Goal: Task Accomplishment & Management: Use online tool/utility

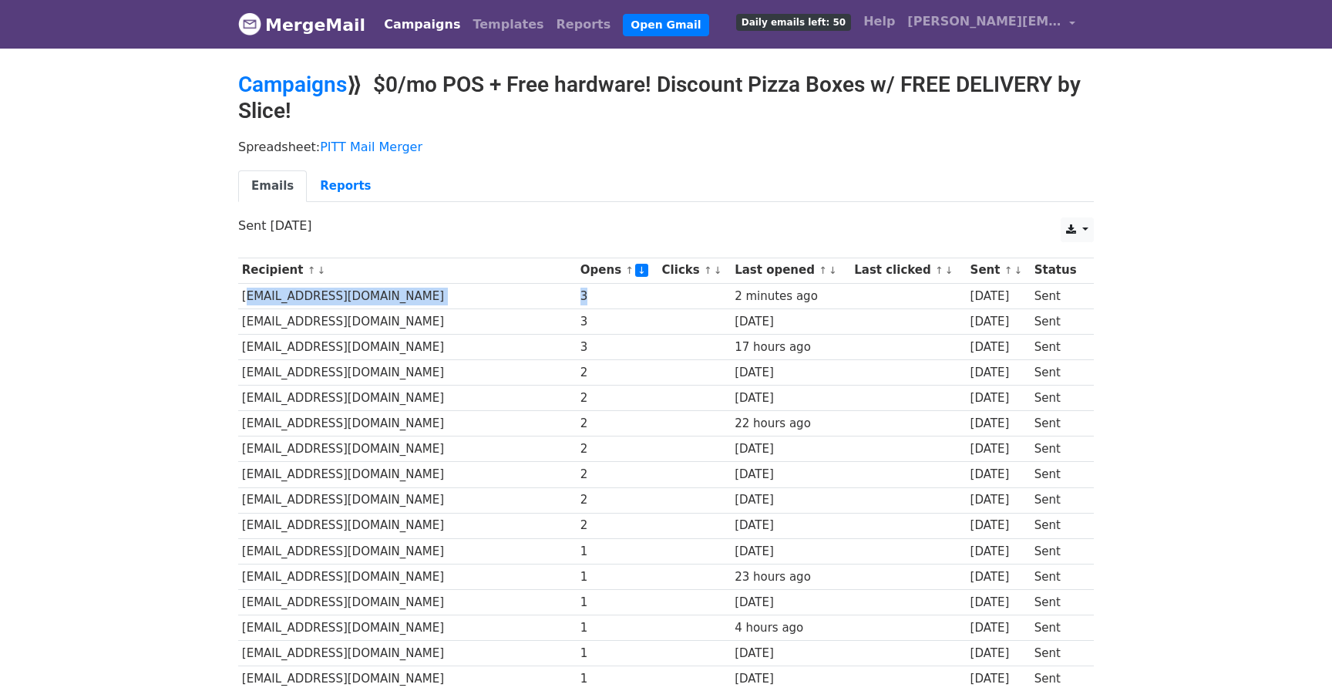
drag, startPoint x: 241, startPoint y: 294, endPoint x: 543, endPoint y: 294, distance: 301.4
click at [543, 294] on tr "[EMAIL_ADDRESS][DOMAIN_NAME] 3 2 minutes ago [DATE] Sent" at bounding box center [665, 295] width 855 height 25
click at [452, 308] on td "[EMAIL_ADDRESS][DOMAIN_NAME]" at bounding box center [407, 320] width 338 height 25
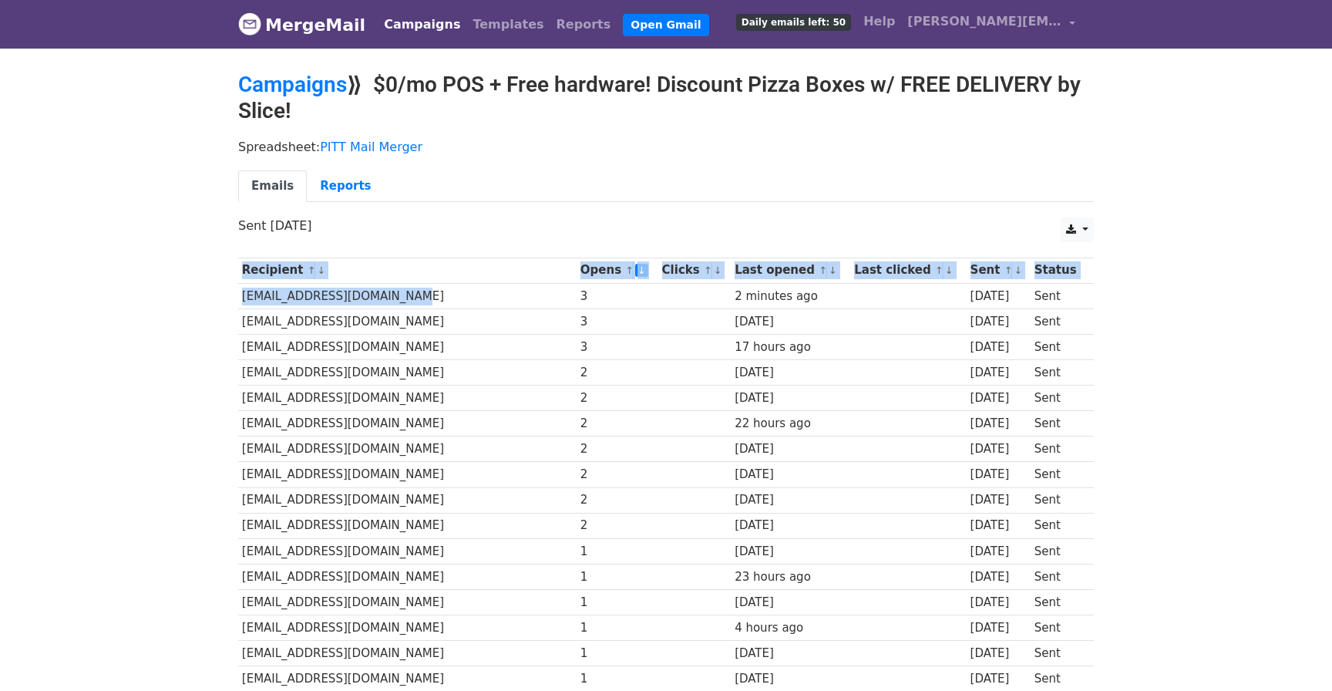
drag, startPoint x: 421, startPoint y: 298, endPoint x: 236, endPoint y: 302, distance: 185.0
drag, startPoint x: 237, startPoint y: 296, endPoint x: 395, endPoint y: 301, distance: 158.1
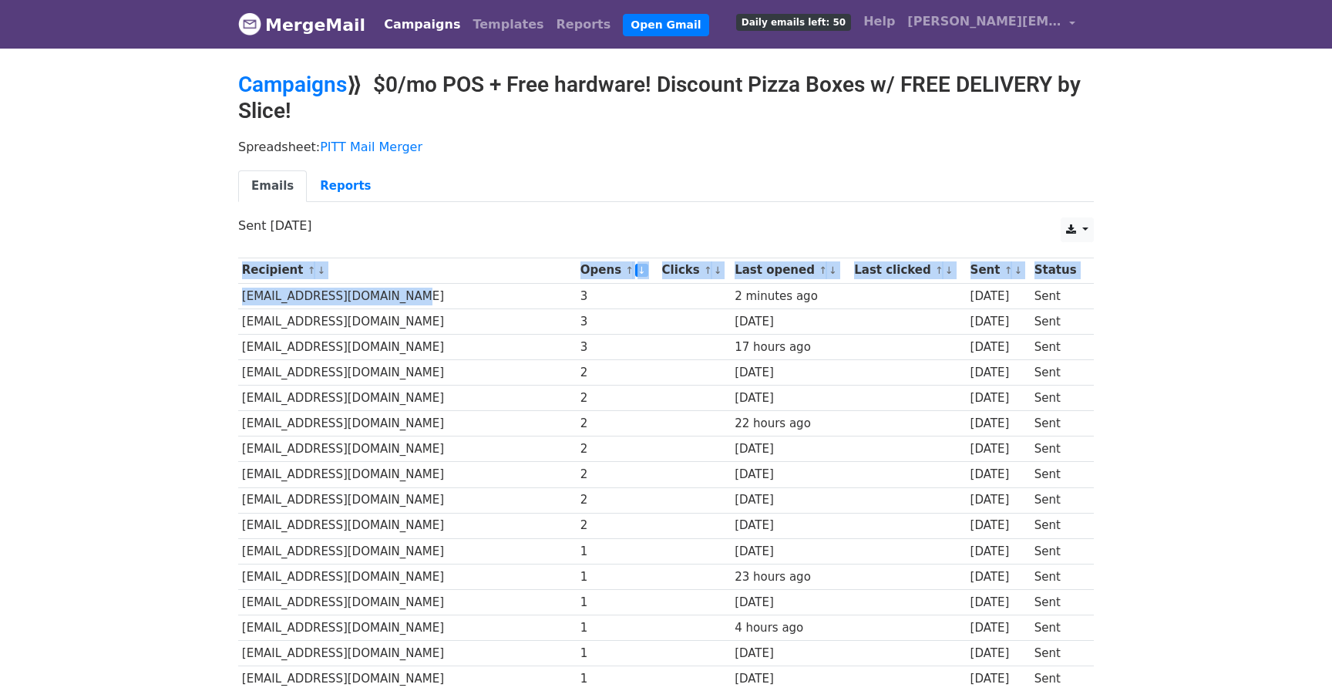
click at [395, 301] on td "[EMAIL_ADDRESS][DOMAIN_NAME]" at bounding box center [407, 295] width 338 height 25
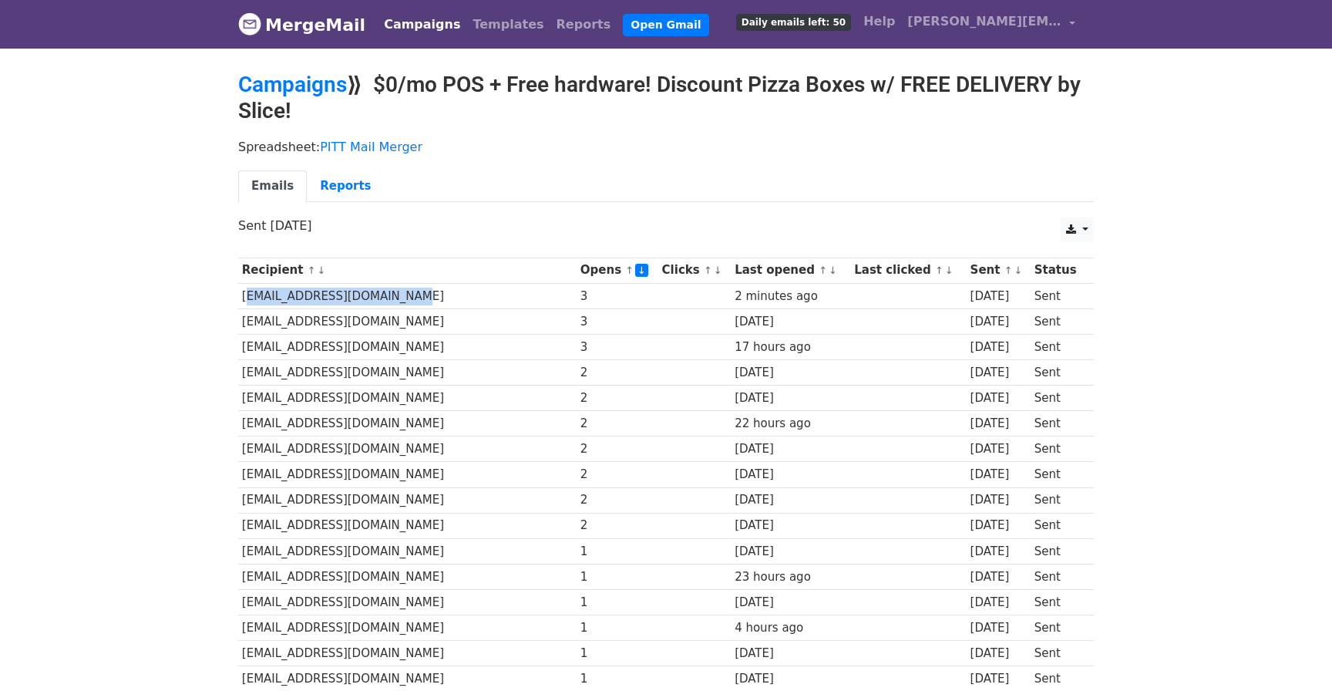
drag, startPoint x: 399, startPoint y: 298, endPoint x: 242, endPoint y: 298, distance: 157.2
click at [242, 298] on td "[EMAIL_ADDRESS][DOMAIN_NAME]" at bounding box center [407, 295] width 338 height 25
copy td "[EMAIL_ADDRESS][DOMAIN_NAME]"
drag, startPoint x: 242, startPoint y: 321, endPoint x: 395, endPoint y: 321, distance: 153.4
click at [395, 321] on td "[EMAIL_ADDRESS][DOMAIN_NAME]" at bounding box center [407, 320] width 338 height 25
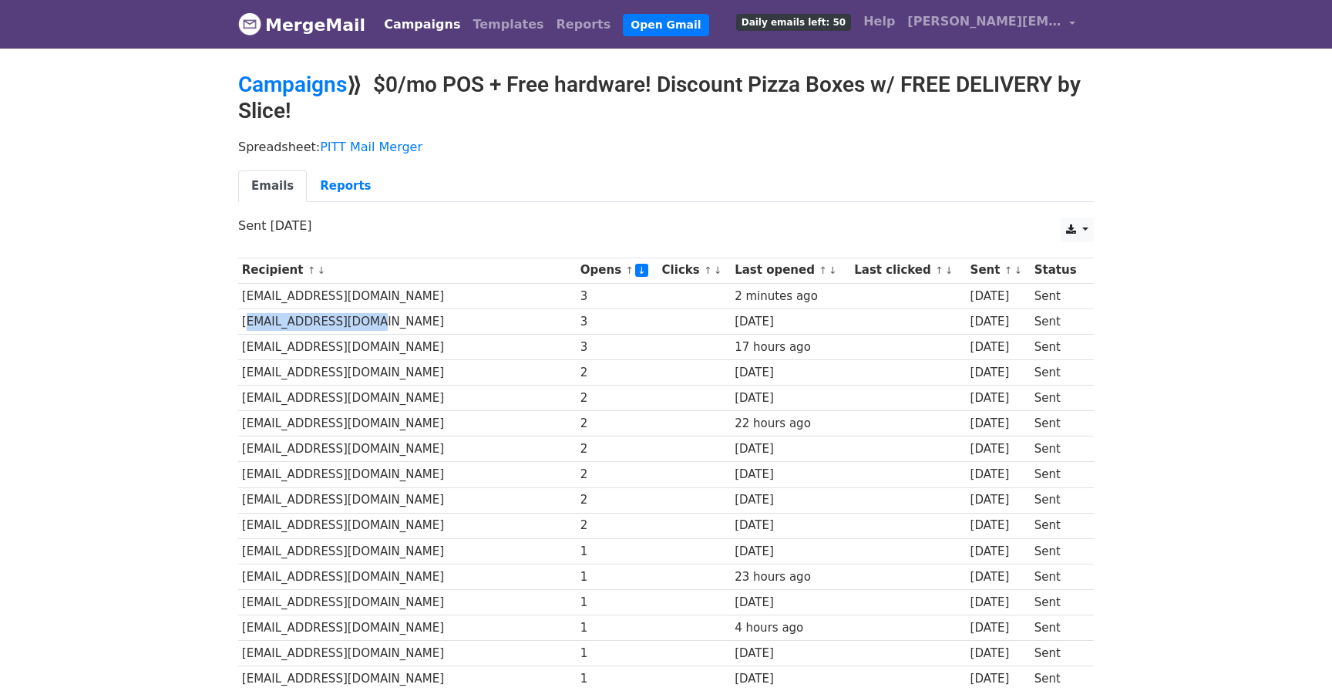
copy td "[EMAIL_ADDRESS][DOMAIN_NAME]"
drag, startPoint x: 244, startPoint y: 345, endPoint x: 402, endPoint y: 345, distance: 158.8
click at [402, 345] on td "[EMAIL_ADDRESS][DOMAIN_NAME]" at bounding box center [407, 346] width 338 height 25
copy td "[EMAIL_ADDRESS][DOMAIN_NAME]"
drag, startPoint x: 244, startPoint y: 374, endPoint x: 427, endPoint y: 374, distance: 183.4
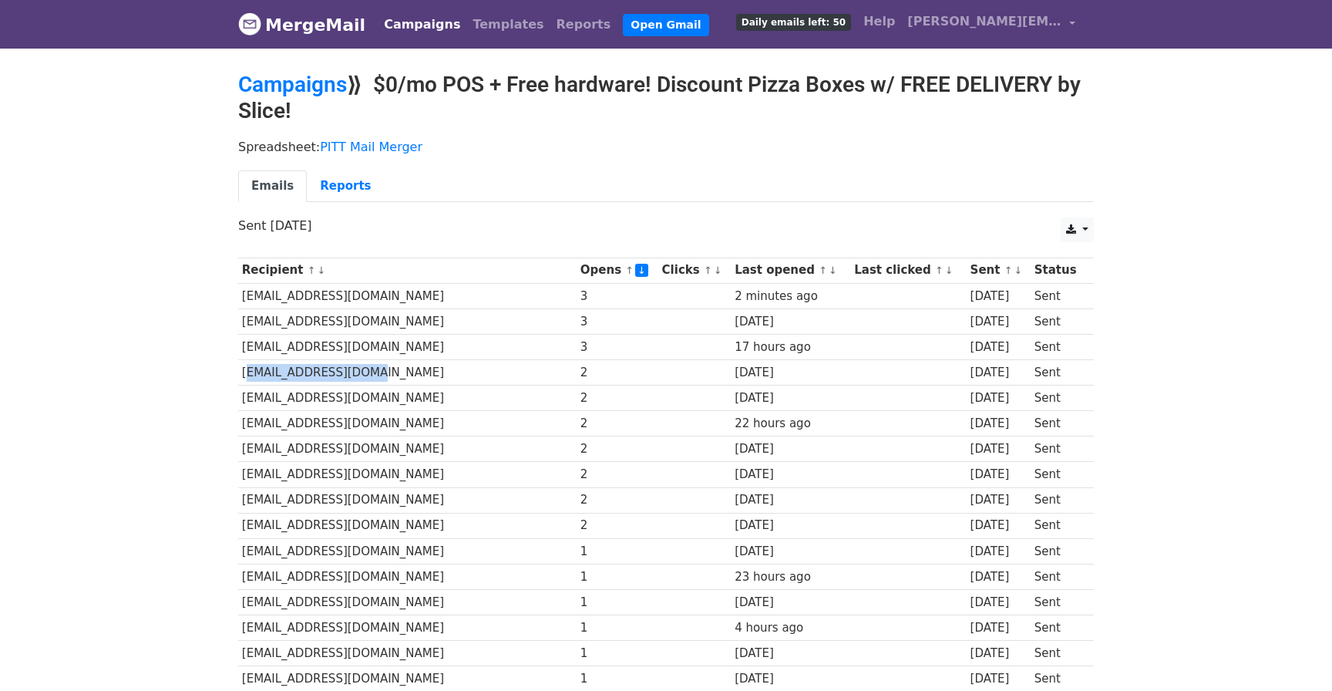
click at [426, 374] on td "[EMAIL_ADDRESS][DOMAIN_NAME]" at bounding box center [407, 372] width 338 height 25
copy td "rueger123@gmail.com"
drag, startPoint x: 242, startPoint y: 399, endPoint x: 428, endPoint y: 399, distance: 185.7
click at [428, 399] on td "pizzacarellc@gmail.com" at bounding box center [407, 397] width 338 height 25
copy td "pizzacarellc@gmail.com"
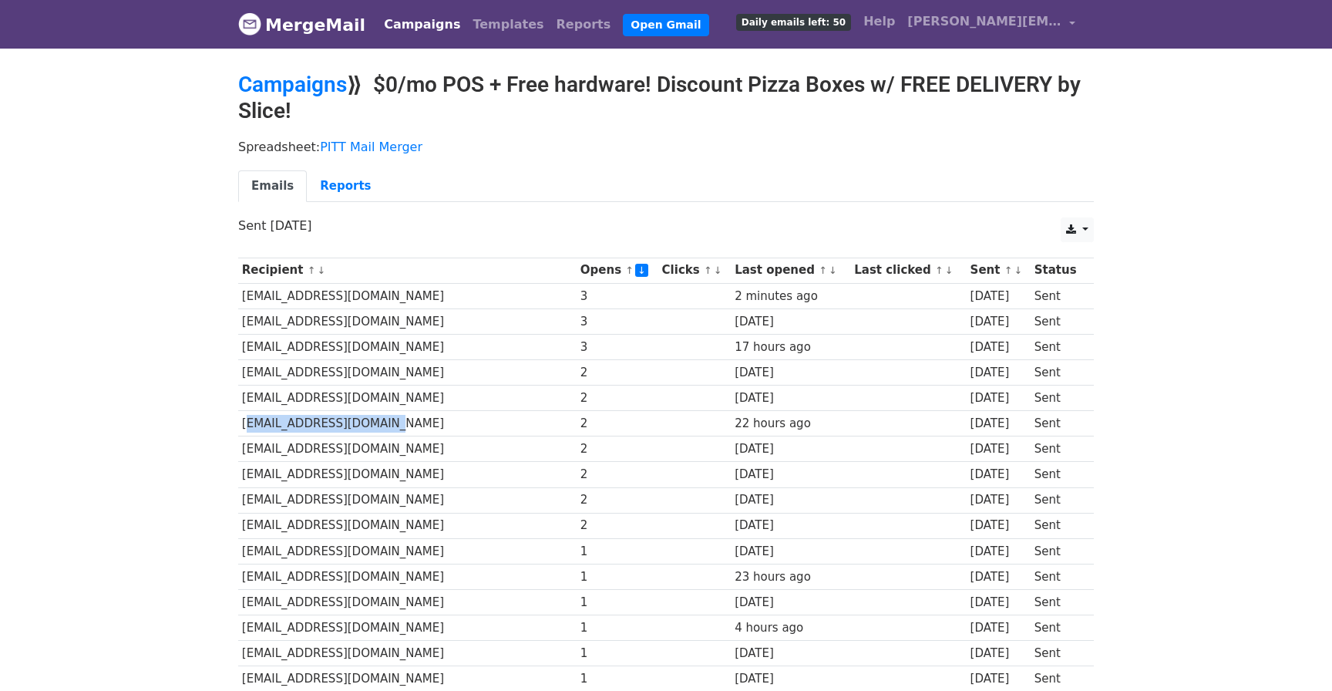
drag, startPoint x: 241, startPoint y: 425, endPoint x: 407, endPoint y: 426, distance: 165.7
click at [407, 426] on td "pizzabaripgh@gmail.com" at bounding box center [407, 423] width 338 height 25
copy td "pizzabaripgh@gmail.com"
drag, startPoint x: 240, startPoint y: 449, endPoint x: 442, endPoint y: 447, distance: 201.2
click at [442, 448] on td "pattispasticceria@gmail.com" at bounding box center [407, 448] width 338 height 25
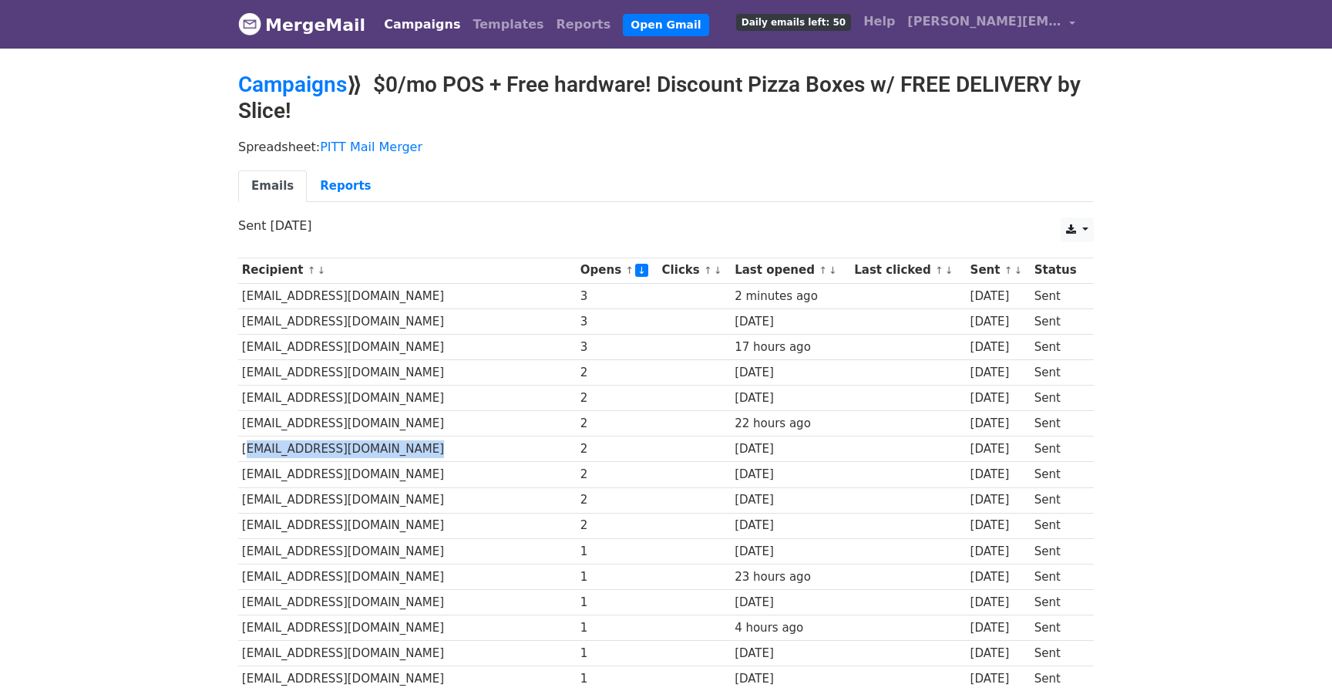
copy td "pattispasticceria@gmail.com"
drag, startPoint x: 244, startPoint y: 476, endPoint x: 447, endPoint y: 476, distance: 202.7
click at [447, 476] on td "nonnispizza19@gmail.com" at bounding box center [407, 474] width 338 height 25
copy td "nonnispizza19@gmail.com"
drag, startPoint x: 243, startPoint y: 501, endPoint x: 441, endPoint y: 501, distance: 198.1
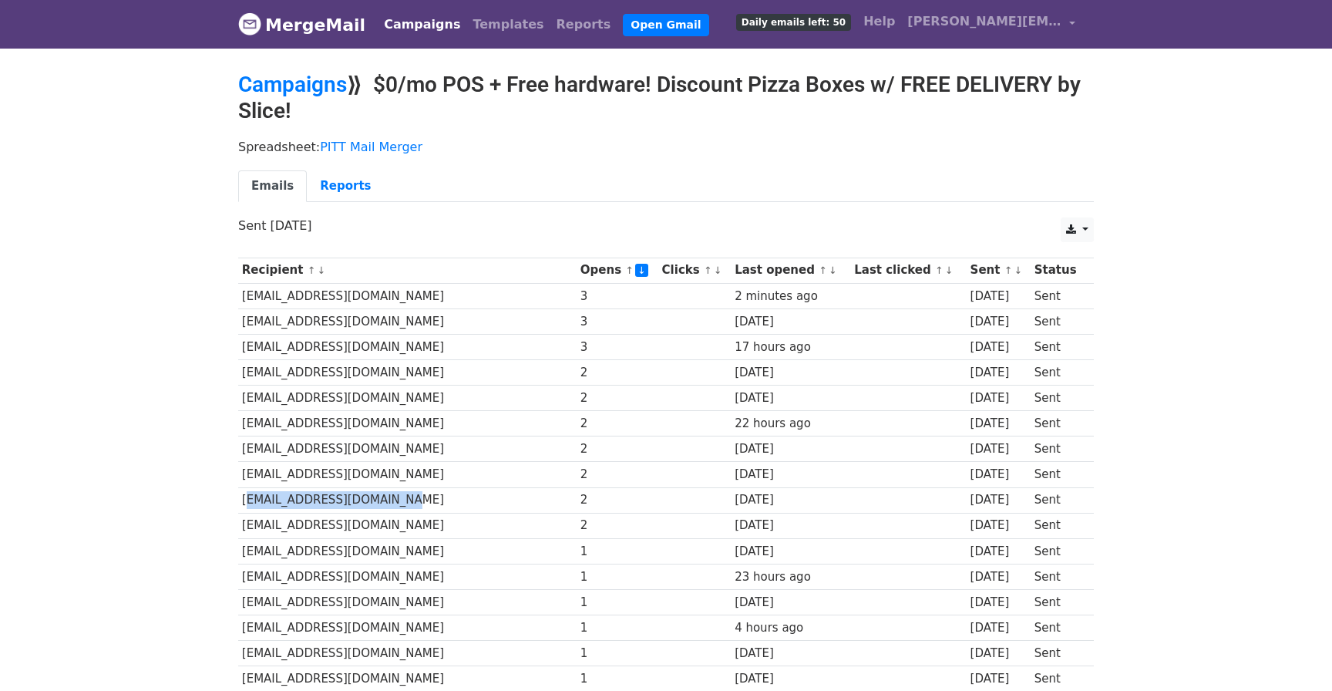
click at [441, 501] on td "nasrat.faryabi@gmail.com" at bounding box center [407, 499] width 338 height 25
copy td "nasrat.faryabi@gmail.com"
drag, startPoint x: 245, startPoint y: 525, endPoint x: 420, endPoint y: 525, distance: 175.0
click at [420, 525] on td "moenapizza@gmail.com" at bounding box center [407, 525] width 338 height 25
copy td "moenapizza@gmail.com"
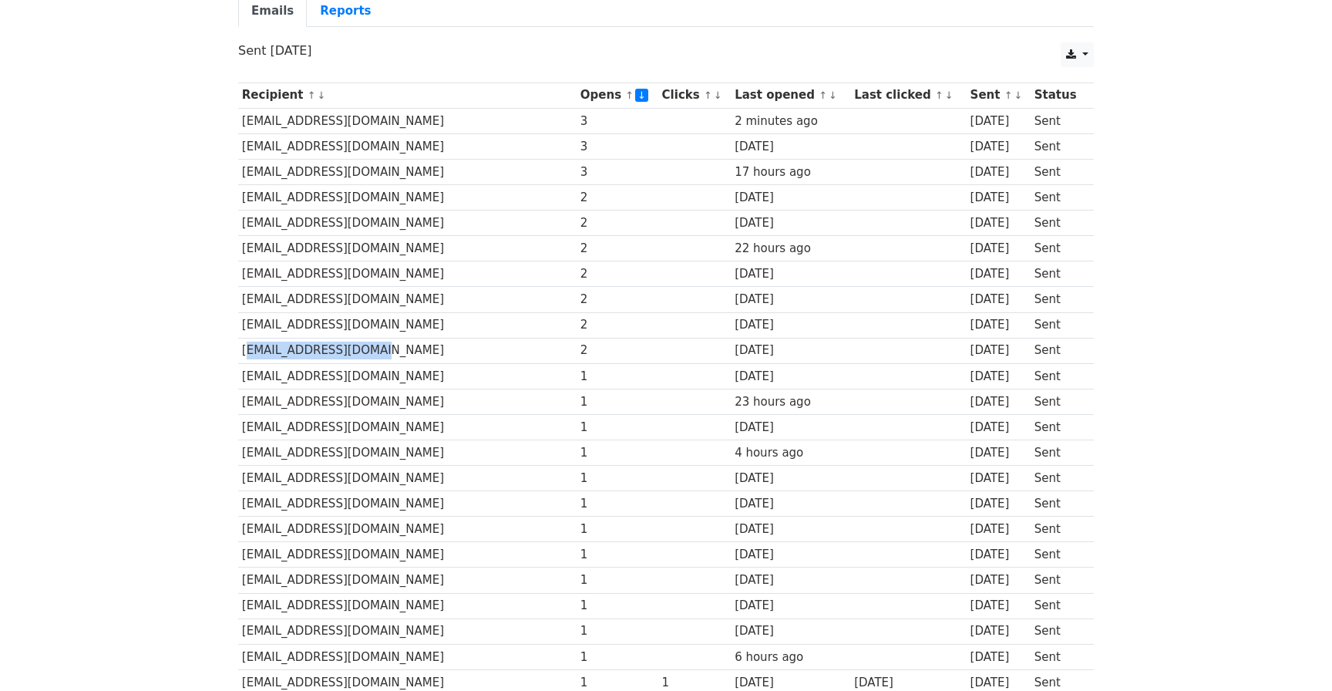
scroll to position [176, 0]
drag, startPoint x: 242, startPoint y: 375, endPoint x: 407, endPoint y: 375, distance: 164.9
click at [407, 375] on td "[EMAIL_ADDRESS][DOMAIN_NAME]" at bounding box center [407, 374] width 338 height 25
drag, startPoint x: 241, startPoint y: 396, endPoint x: 399, endPoint y: 396, distance: 158.0
click at [399, 396] on td "ray@sliceonbroadway.com" at bounding box center [407, 400] width 338 height 25
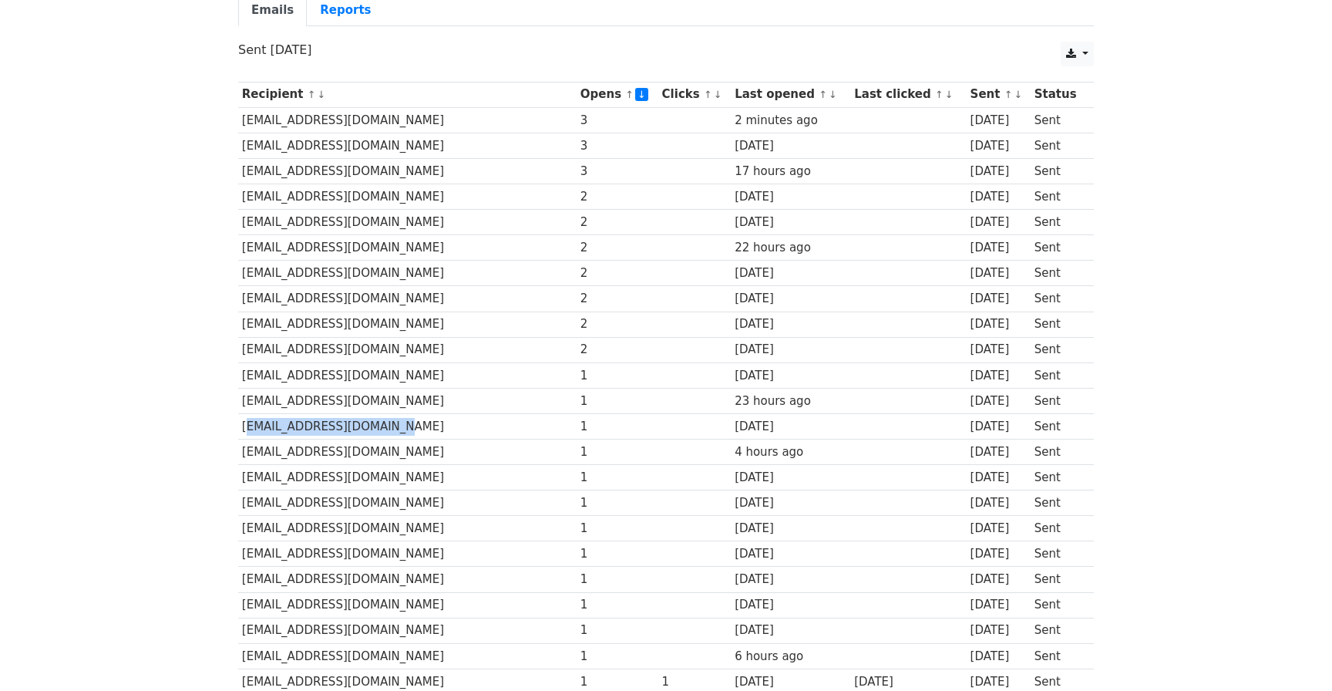
drag, startPoint x: 242, startPoint y: 423, endPoint x: 395, endPoint y: 423, distance: 153.4
click at [395, 423] on td "pizzeriavinny@gmail.com" at bounding box center [407, 425] width 338 height 25
drag, startPoint x: 241, startPoint y: 452, endPoint x: 458, endPoint y: 451, distance: 216.6
click at [459, 452] on td "pizzaromanopittsburgh@gmail.com" at bounding box center [407, 451] width 338 height 25
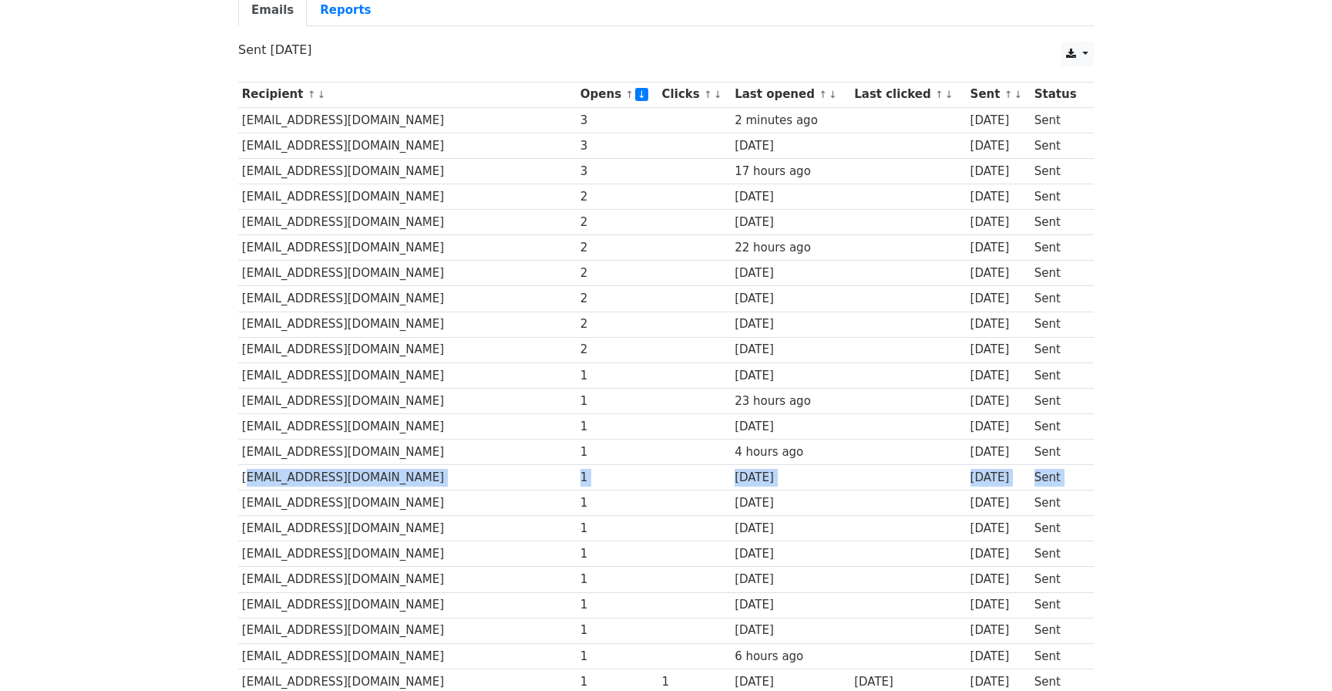
drag, startPoint x: 241, startPoint y: 476, endPoint x: 489, endPoint y: 490, distance: 247.8
click at [472, 484] on td "pizzaephesus@gmail.com" at bounding box center [407, 477] width 338 height 25
drag, startPoint x: 240, startPoint y: 477, endPoint x: 382, endPoint y: 482, distance: 141.9
click at [382, 482] on td "pizzaephesus@gmail.com" at bounding box center [407, 477] width 338 height 25
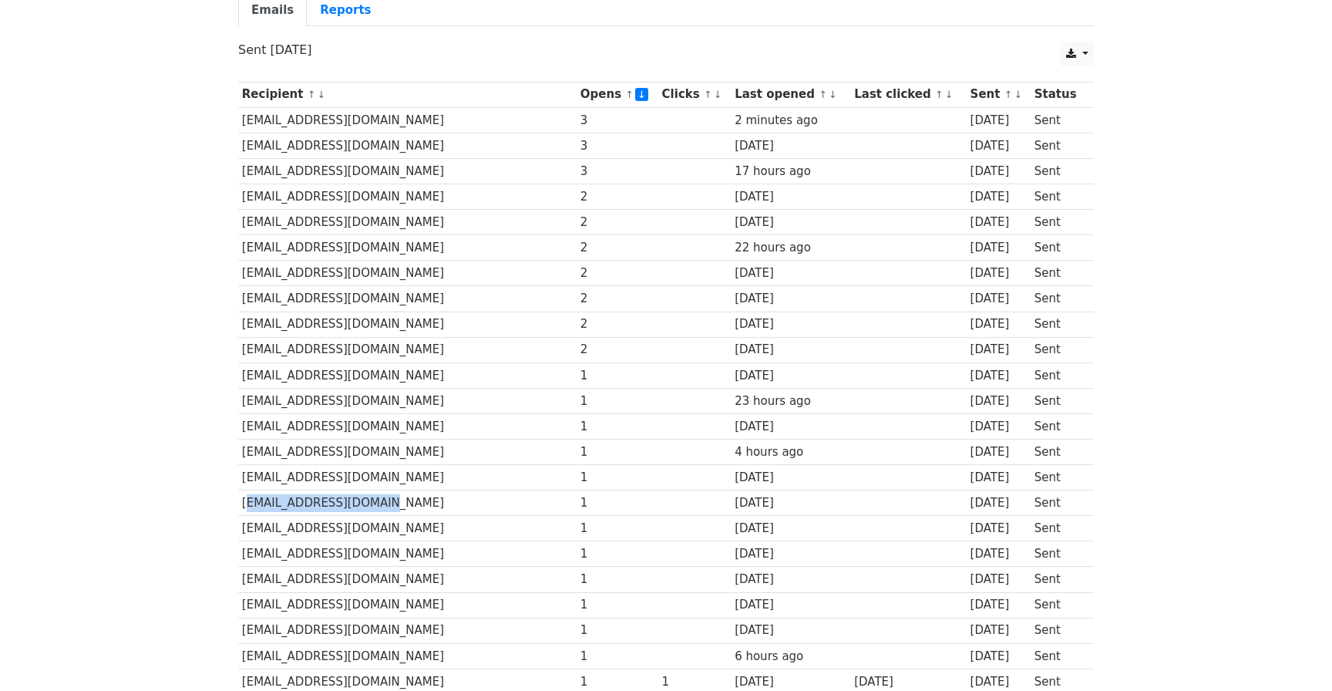
drag, startPoint x: 242, startPoint y: 502, endPoint x: 413, endPoint y: 502, distance: 171.1
click at [413, 502] on td "pens87fan66@yahoo.com" at bounding box center [407, 502] width 338 height 25
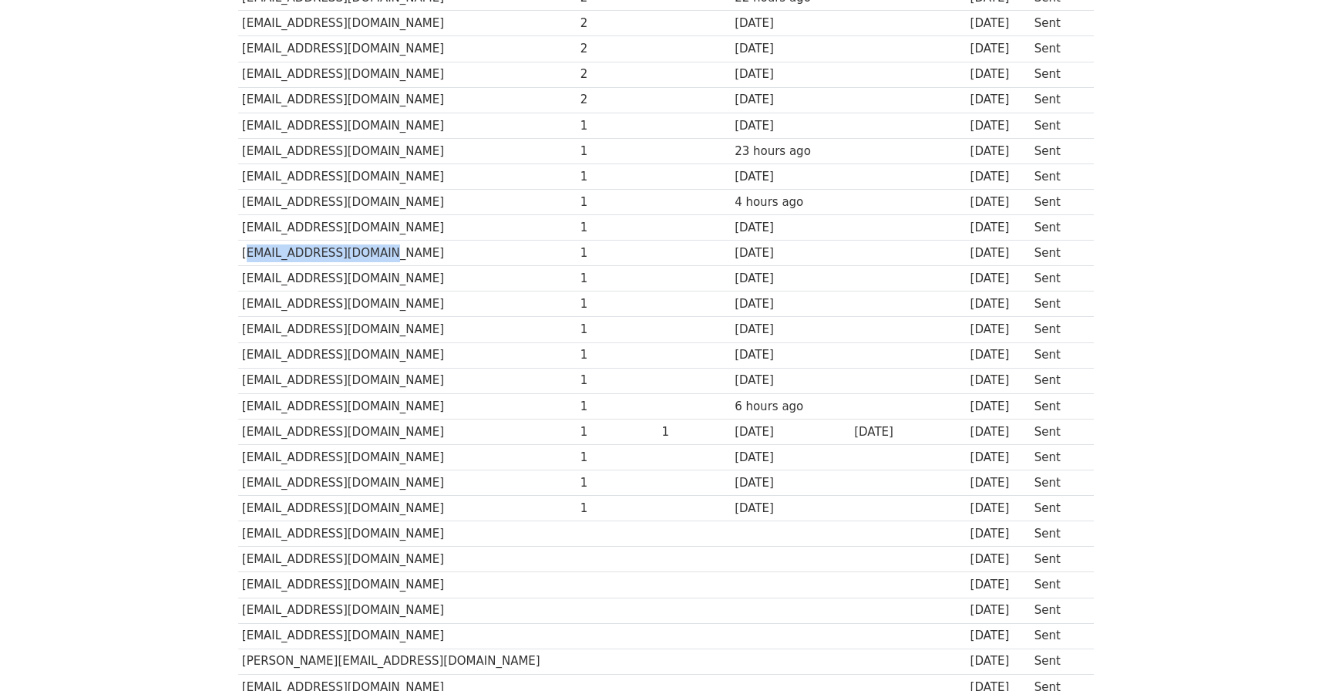
scroll to position [430, 0]
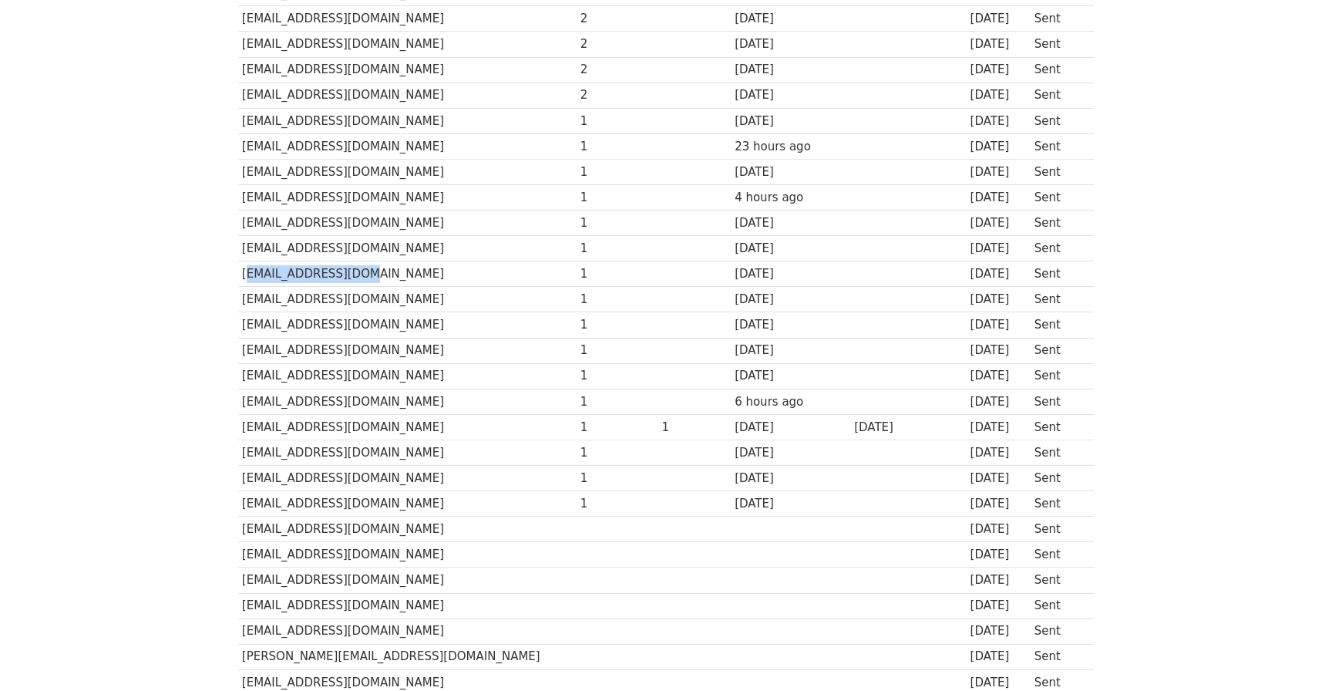
drag, startPoint x: 241, startPoint y: 275, endPoint x: 358, endPoint y: 275, distance: 116.4
click at [358, 275] on td "pecora09@yahoo.com" at bounding box center [407, 273] width 338 height 25
drag, startPoint x: 242, startPoint y: 301, endPoint x: 456, endPoint y: 301, distance: 214.3
click at [456, 301] on td "pcune92@gmail.com" at bounding box center [407, 299] width 338 height 25
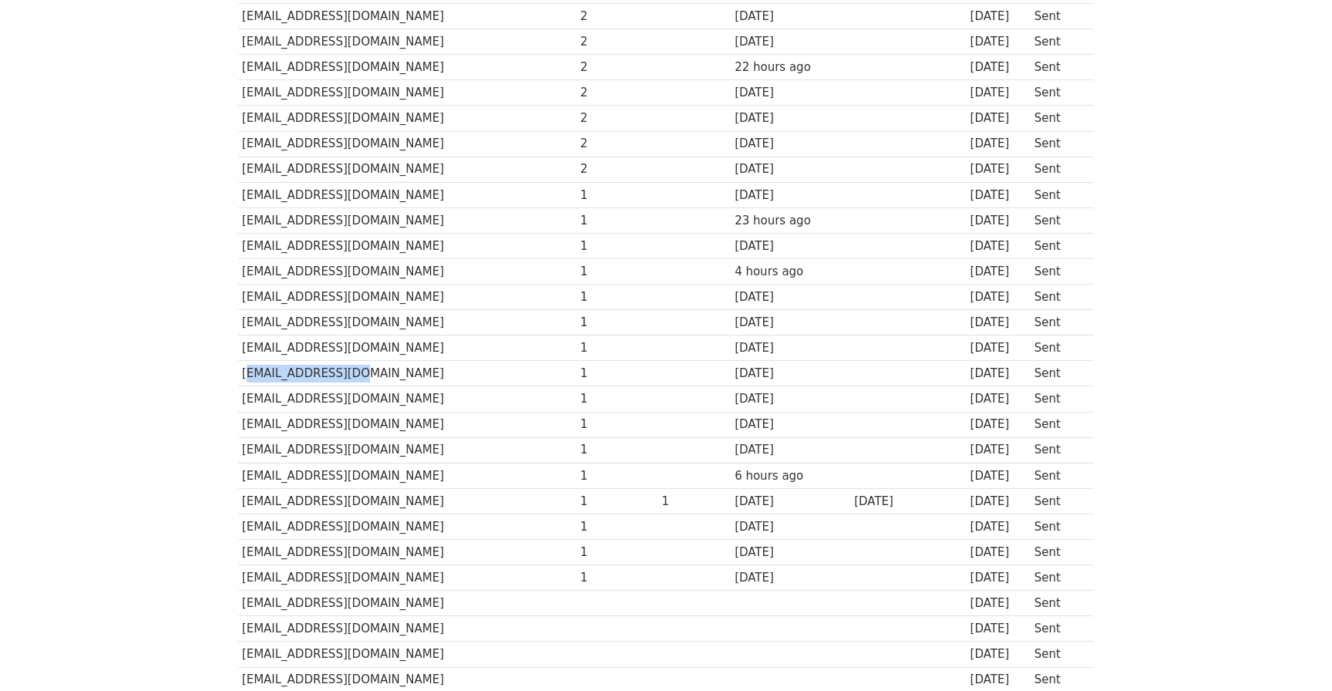
scroll to position [360, 0]
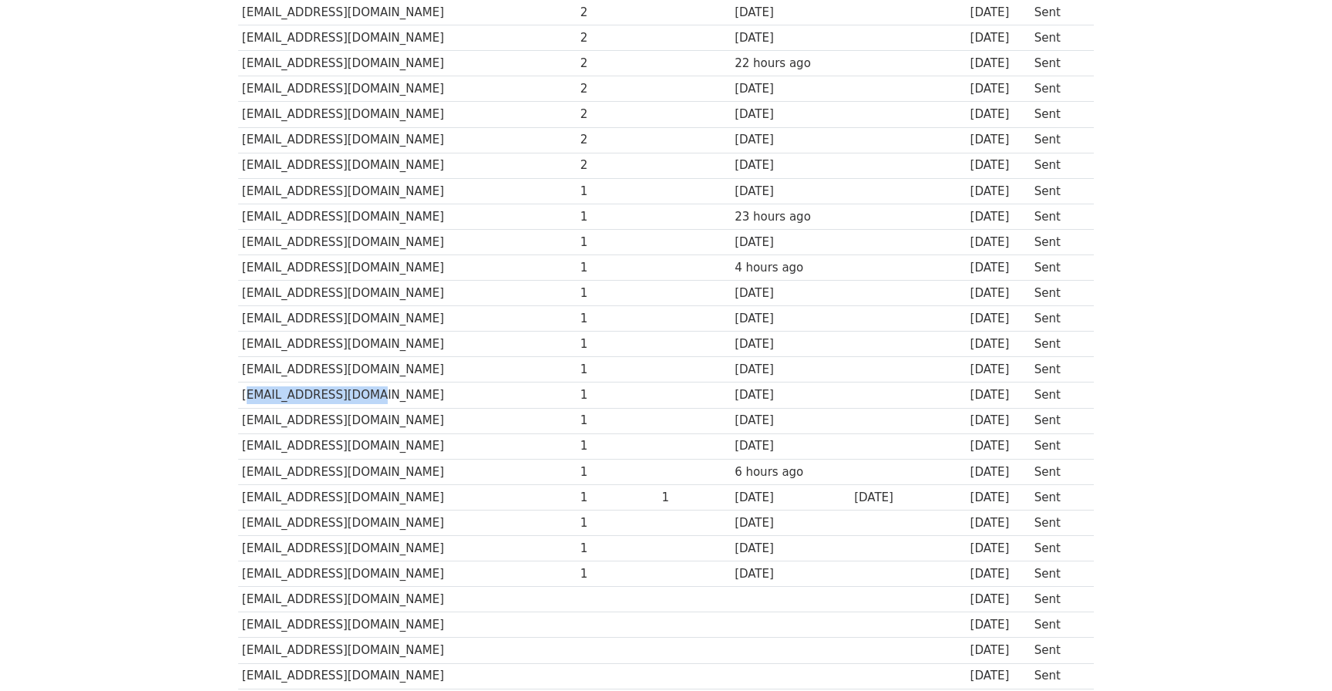
drag, startPoint x: 242, startPoint y: 395, endPoint x: 434, endPoint y: 387, distance: 192.1
click at [434, 387] on td "parma1212@gmail.com" at bounding box center [407, 394] width 338 height 25
drag, startPoint x: 239, startPoint y: 422, endPoint x: 337, endPoint y: 422, distance: 97.9
click at [337, 422] on td "ntr412@gmail.com" at bounding box center [407, 420] width 338 height 25
drag, startPoint x: 244, startPoint y: 447, endPoint x: 460, endPoint y: 446, distance: 215.8
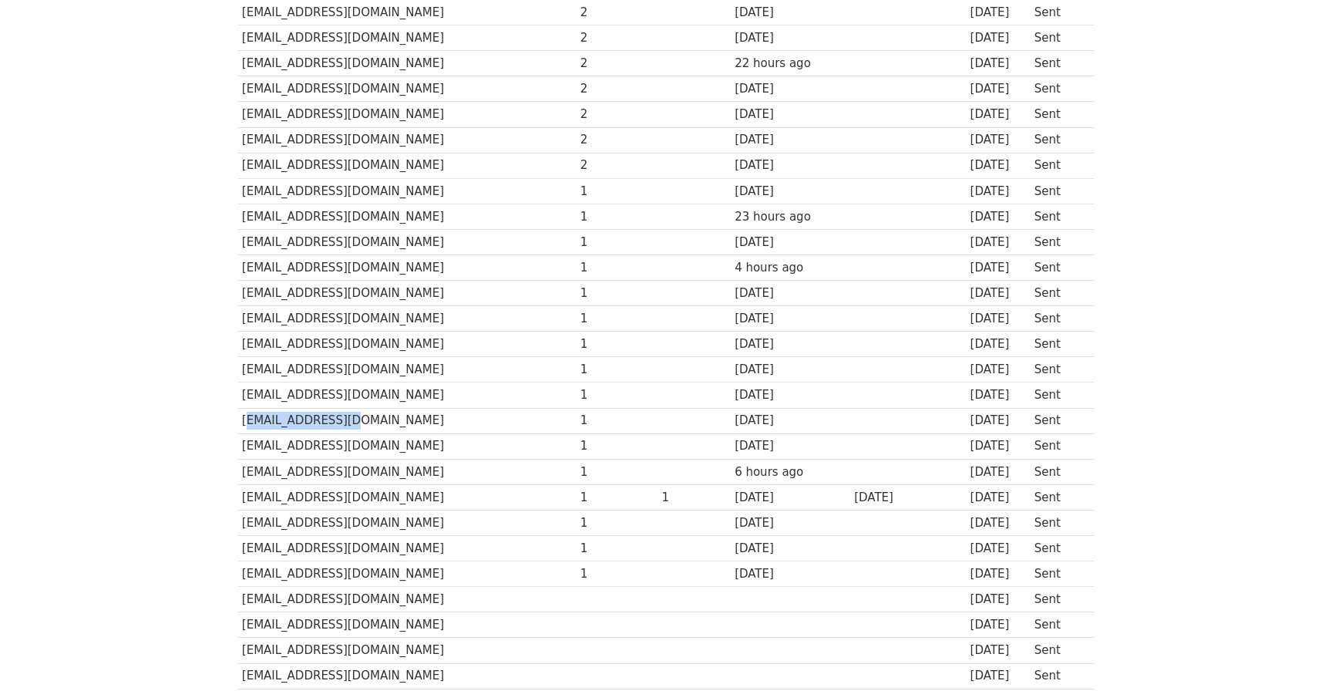
click at [460, 446] on td "northhomewoodpizza@gmail.com" at bounding box center [407, 445] width 338 height 25
drag, startPoint x: 244, startPoint y: 472, endPoint x: 413, endPoint y: 472, distance: 168.8
click at [413, 472] on td "nobbyspizzeria@gmail.com" at bounding box center [407, 471] width 338 height 25
drag, startPoint x: 241, startPoint y: 498, endPoint x: 378, endPoint y: 498, distance: 136.4
click at [378, 498] on td "niccobuzzelli@gmail.com" at bounding box center [407, 496] width 338 height 25
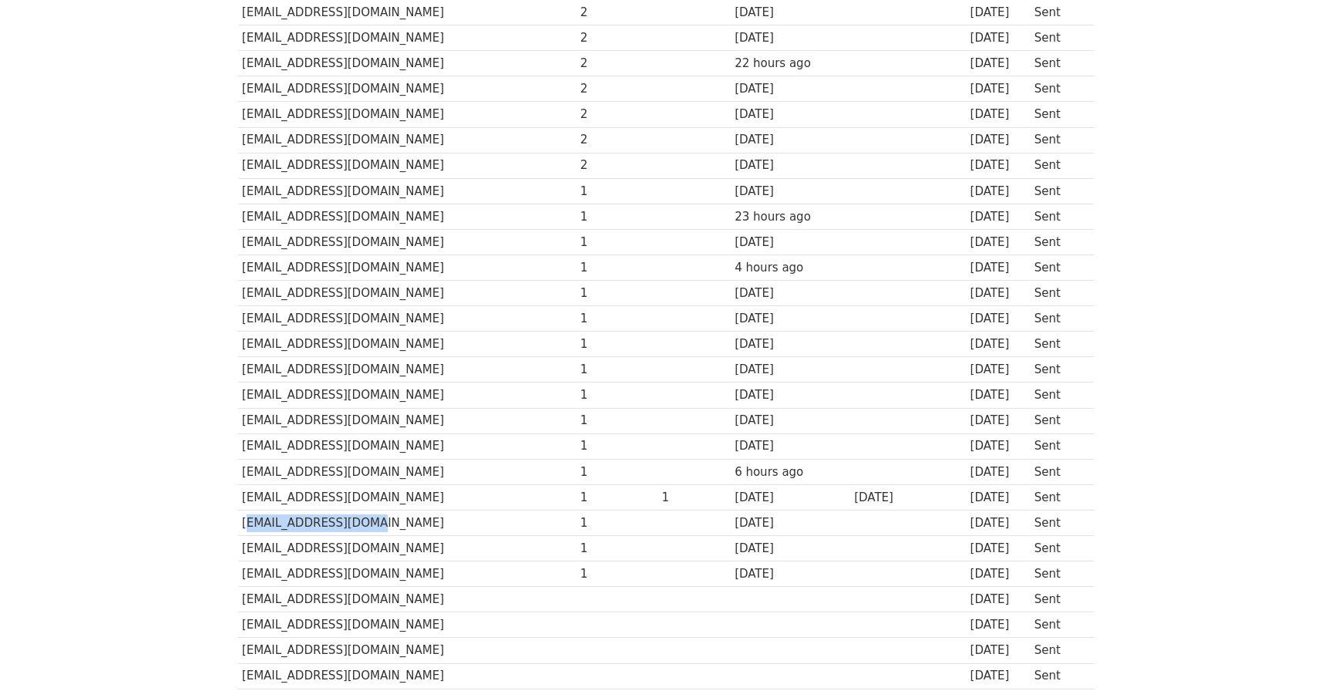
drag, startPoint x: 244, startPoint y: 521, endPoint x: 395, endPoint y: 521, distance: 151.1
click at [395, 521] on td "msciulli1@gmail.com" at bounding box center [407, 521] width 338 height 25
drag, startPoint x: 240, startPoint y: 546, endPoint x: 428, endPoint y: 546, distance: 188.1
click at [428, 546] on td "mg412pronto@gmail.com" at bounding box center [407, 548] width 338 height 25
drag, startPoint x: 243, startPoint y: 576, endPoint x: 382, endPoint y: 576, distance: 139.5
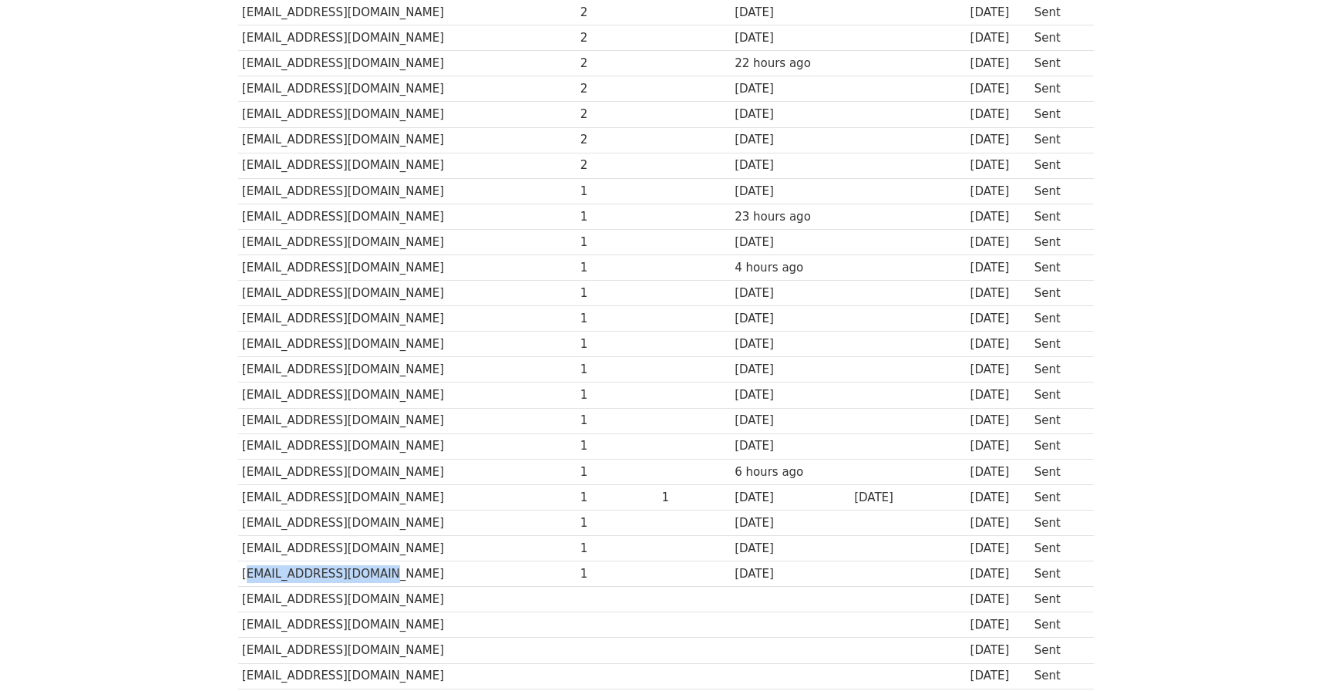
click at [382, 576] on td "mark@trussbrewing.com" at bounding box center [407, 573] width 338 height 25
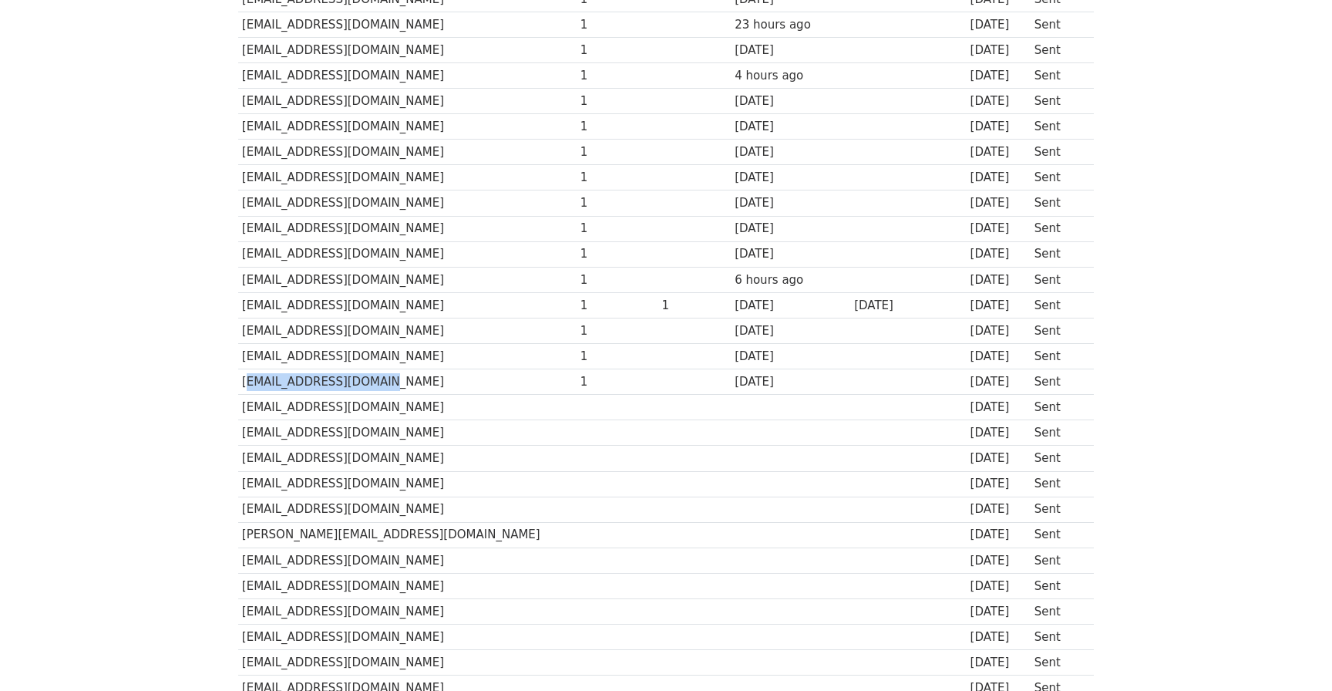
scroll to position [558, 0]
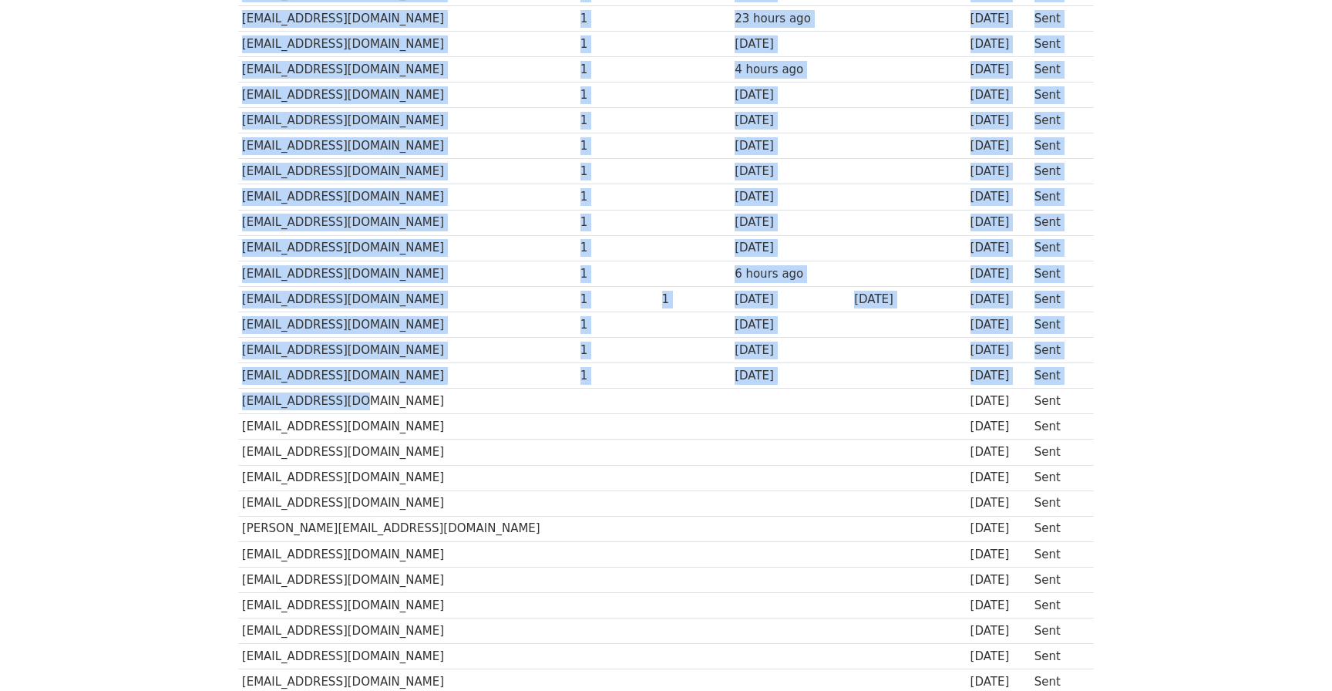
drag, startPoint x: 237, startPoint y: 405, endPoint x: 353, endPoint y: 408, distance: 115.6
click at [353, 408] on div "Recipient ↑ ↓ Opens ↑ ↓ Clicks ↑ ↓ Last opened ↑ ↓ Last clicked ↑ ↓ Sent ↑ ↓ St…" at bounding box center [666, 327] width 879 height 1270
click at [353, 408] on td "rwcenci@yahoo.com" at bounding box center [407, 400] width 338 height 25
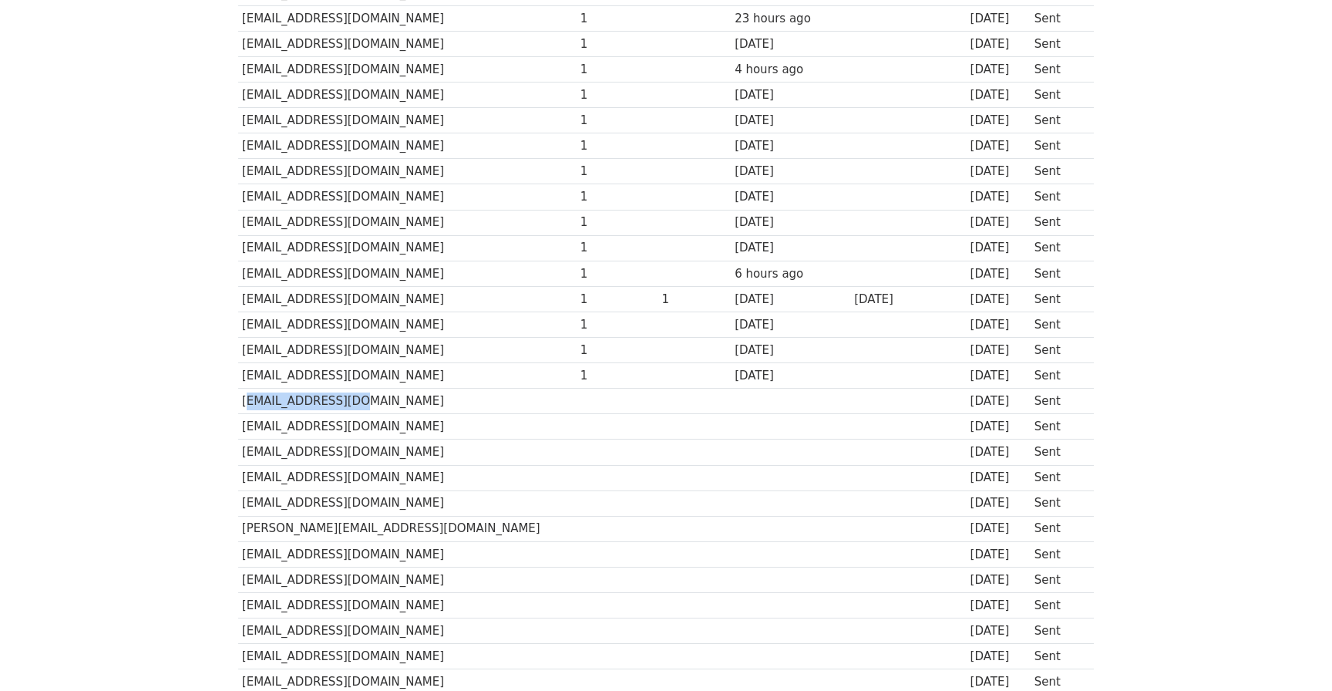
drag, startPoint x: 354, startPoint y: 396, endPoint x: 241, endPoint y: 396, distance: 112.5
click at [241, 396] on td "rwcenci@yahoo.com" at bounding box center [407, 400] width 338 height 25
drag, startPoint x: 237, startPoint y: 429, endPoint x: 422, endPoint y: 429, distance: 185.0
click at [422, 429] on div "Recipient ↑ ↓ Opens ↑ ↓ Clicks ↑ ↓ Last opened ↑ ↓ Last clicked ↑ ↓ Sent ↑ ↓ St…" at bounding box center [666, 327] width 879 height 1270
click at [422, 429] on td "roundthecornercarryout@gmail.com" at bounding box center [407, 426] width 338 height 25
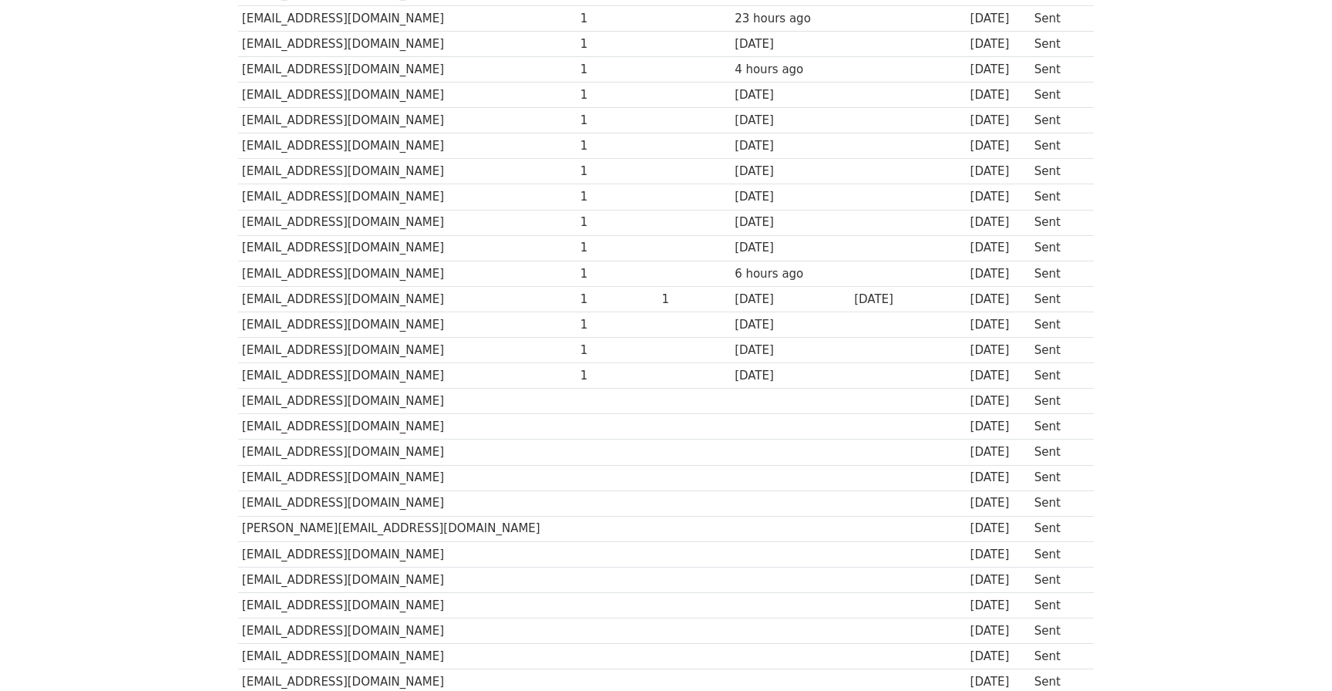
drag, startPoint x: 435, startPoint y: 429, endPoint x: 243, endPoint y: 423, distance: 192.8
click at [243, 424] on td "roundthecornercarryout@gmail.com" at bounding box center [407, 426] width 338 height 25
drag, startPoint x: 240, startPoint y: 453, endPoint x: 398, endPoint y: 454, distance: 158.0
click at [398, 454] on td "rivieralowerburrell@gmail.com" at bounding box center [407, 451] width 338 height 25
drag, startPoint x: 240, startPoint y: 478, endPoint x: 368, endPoint y: 477, distance: 127.2
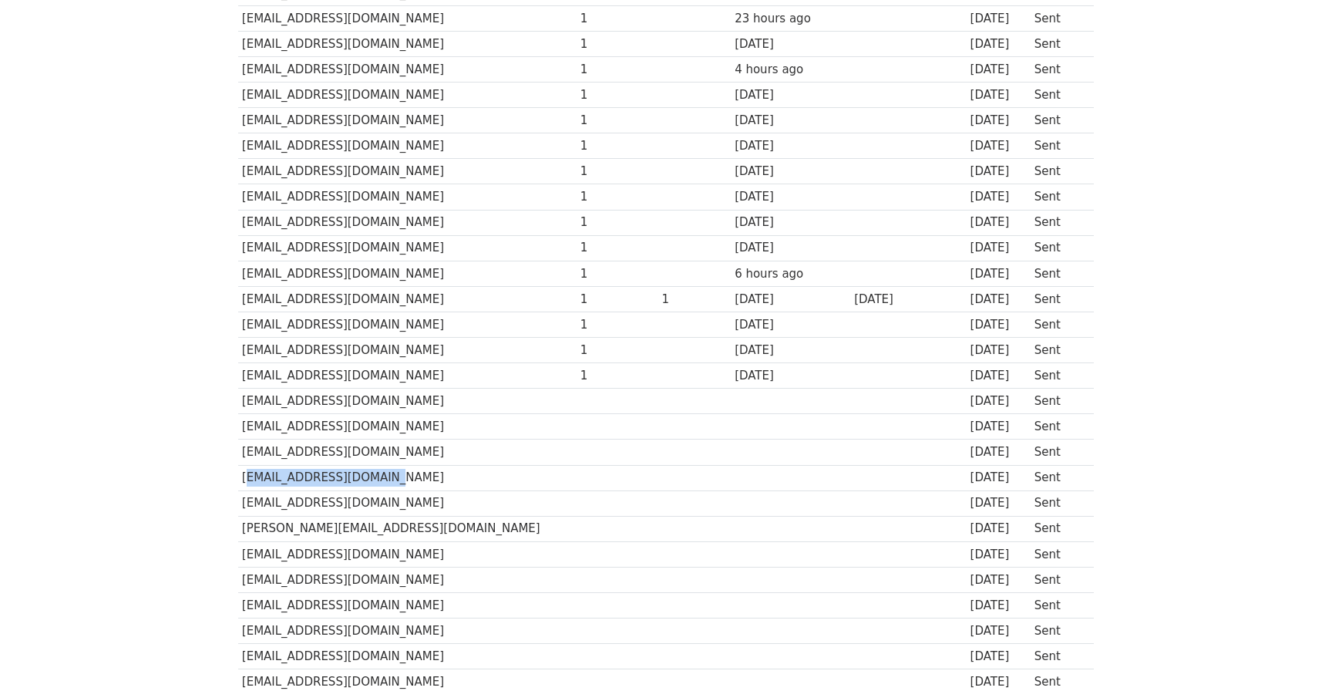
click at [368, 477] on td "rickcarrozzi@yahoo.com" at bounding box center [407, 477] width 338 height 25
drag, startPoint x: 241, startPoint y: 499, endPoint x: 366, endPoint y: 506, distance: 125.1
click at [366, 506] on td "rdellapina@comcast.net" at bounding box center [407, 502] width 338 height 25
drag, startPoint x: 378, startPoint y: 506, endPoint x: 241, endPoint y: 508, distance: 136.4
click at [241, 508] on td "rdellapina@comcast.net" at bounding box center [407, 502] width 338 height 25
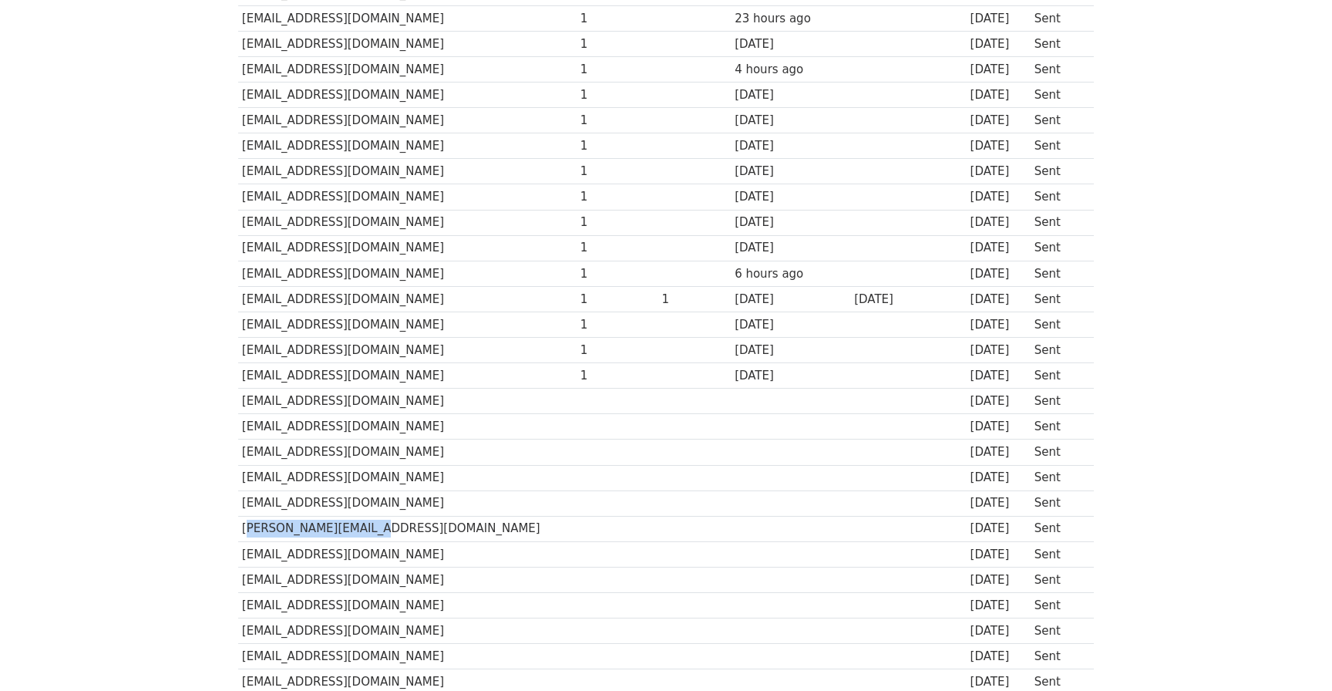
drag, startPoint x: 240, startPoint y: 529, endPoint x: 394, endPoint y: 529, distance: 153.4
click at [394, 529] on td "r.nalepa@comcast.net" at bounding box center [407, 528] width 338 height 25
drag, startPoint x: 240, startPoint y: 552, endPoint x: 404, endPoint y: 552, distance: 164.2
click at [404, 552] on td "pizzathreeguys@gmail.com" at bounding box center [407, 553] width 338 height 25
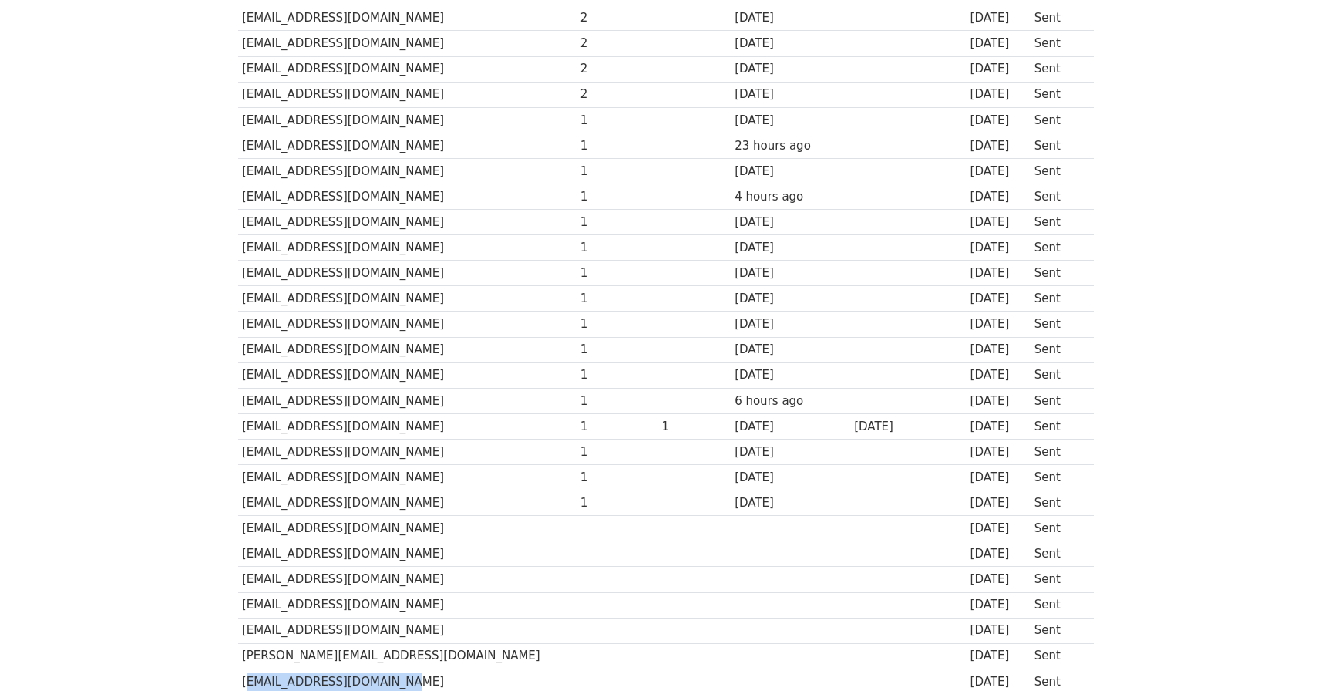
scroll to position [0, 0]
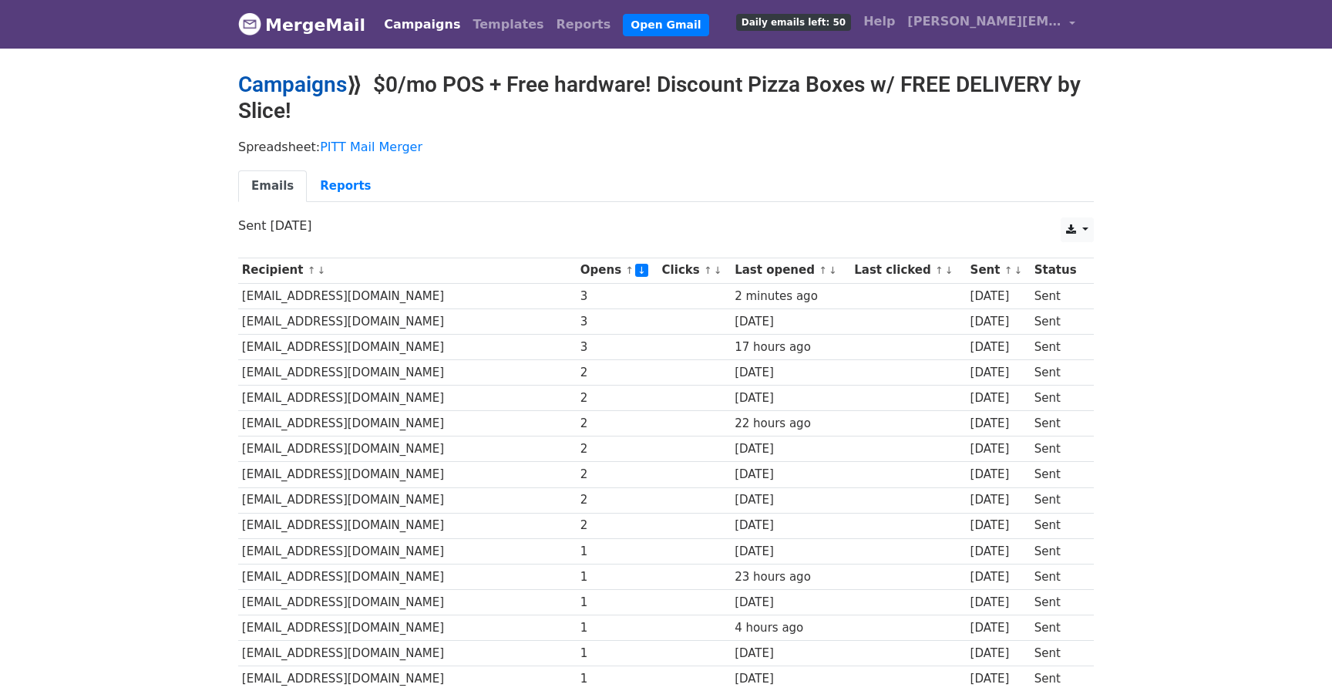
click at [271, 86] on link "Campaigns" at bounding box center [292, 84] width 109 height 25
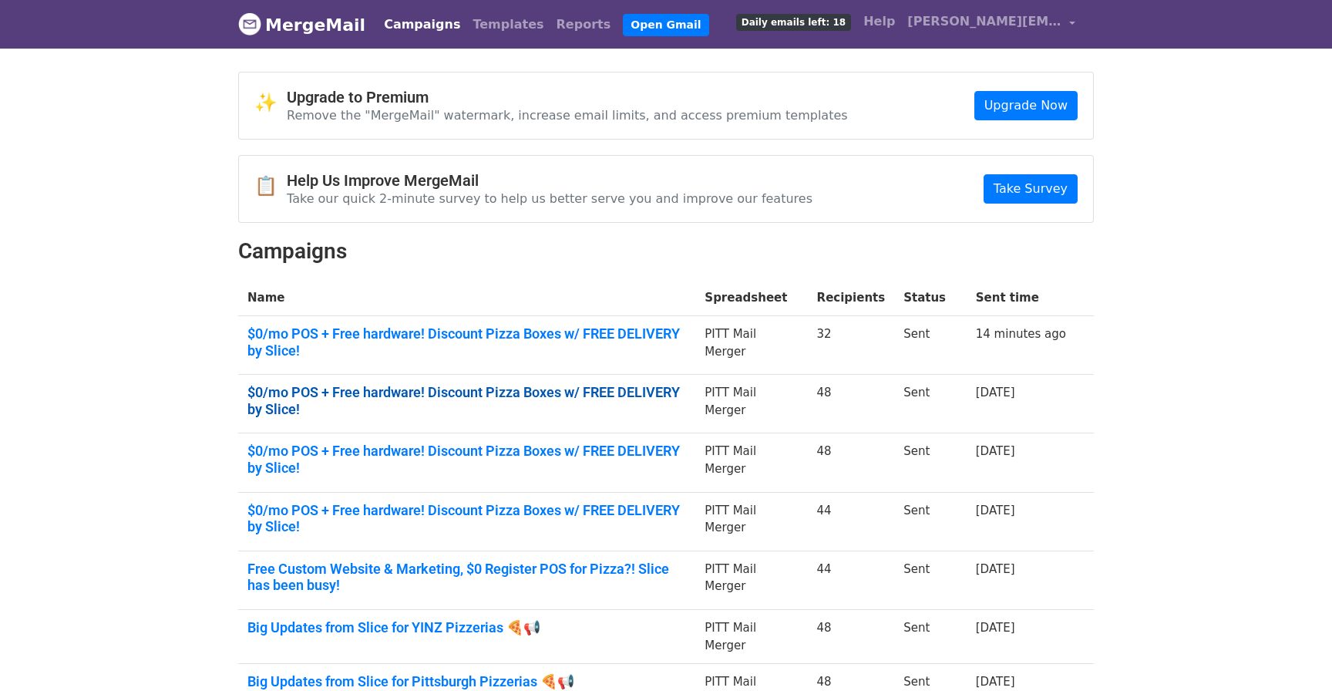
click at [537, 389] on link "$0/mo POS + Free hardware! Discount Pizza Boxes w/ FREE DELIVERY by Slice!" at bounding box center [466, 400] width 439 height 33
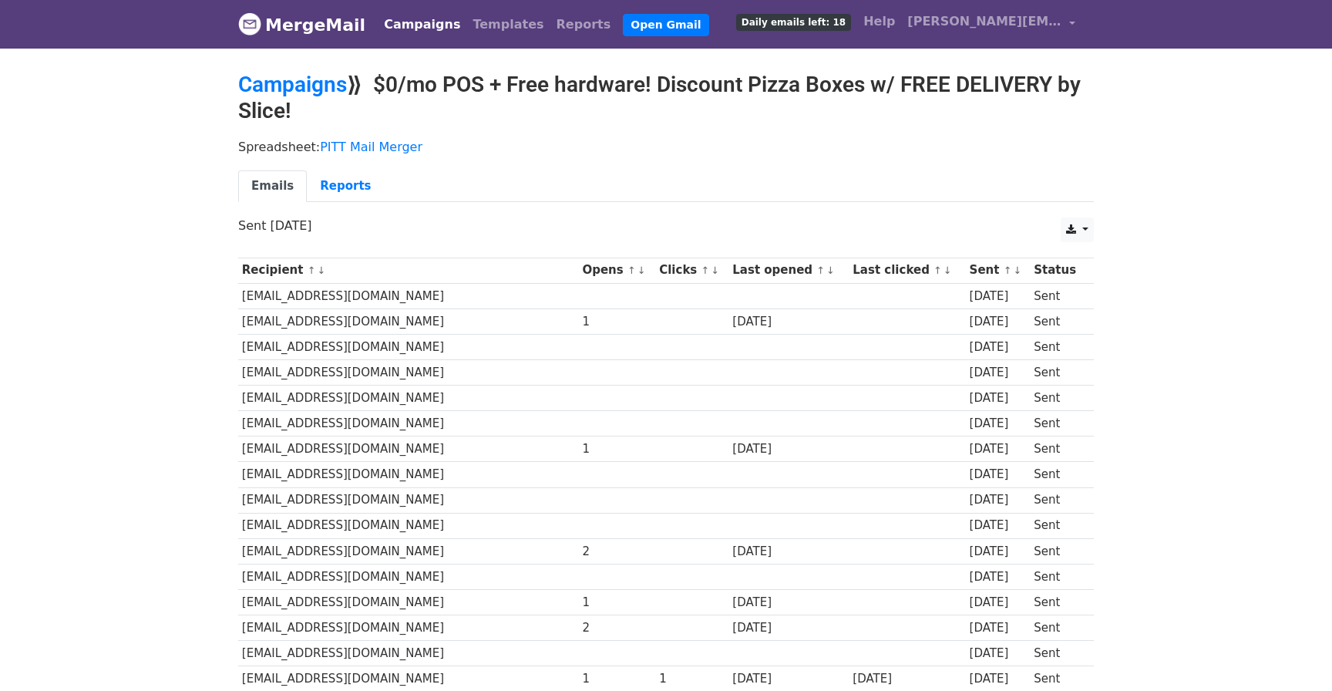
click at [637, 270] on link "↓" at bounding box center [641, 270] width 8 height 12
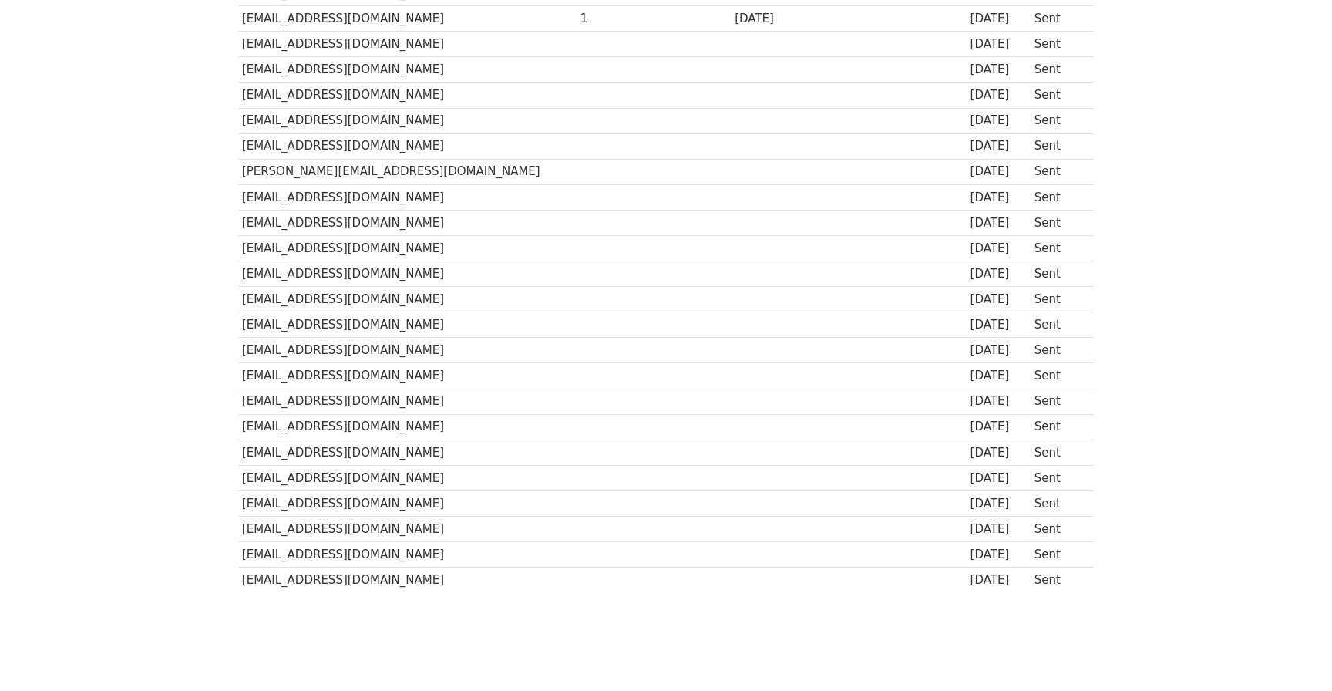
scroll to position [917, 0]
drag, startPoint x: 238, startPoint y: 580, endPoint x: 371, endPoint y: 586, distance: 133.4
click at [371, 586] on td "[EMAIL_ADDRESS][DOMAIN_NAME]" at bounding box center [407, 577] width 338 height 25
copy td "[EMAIL_ADDRESS][DOMAIN_NAME]"
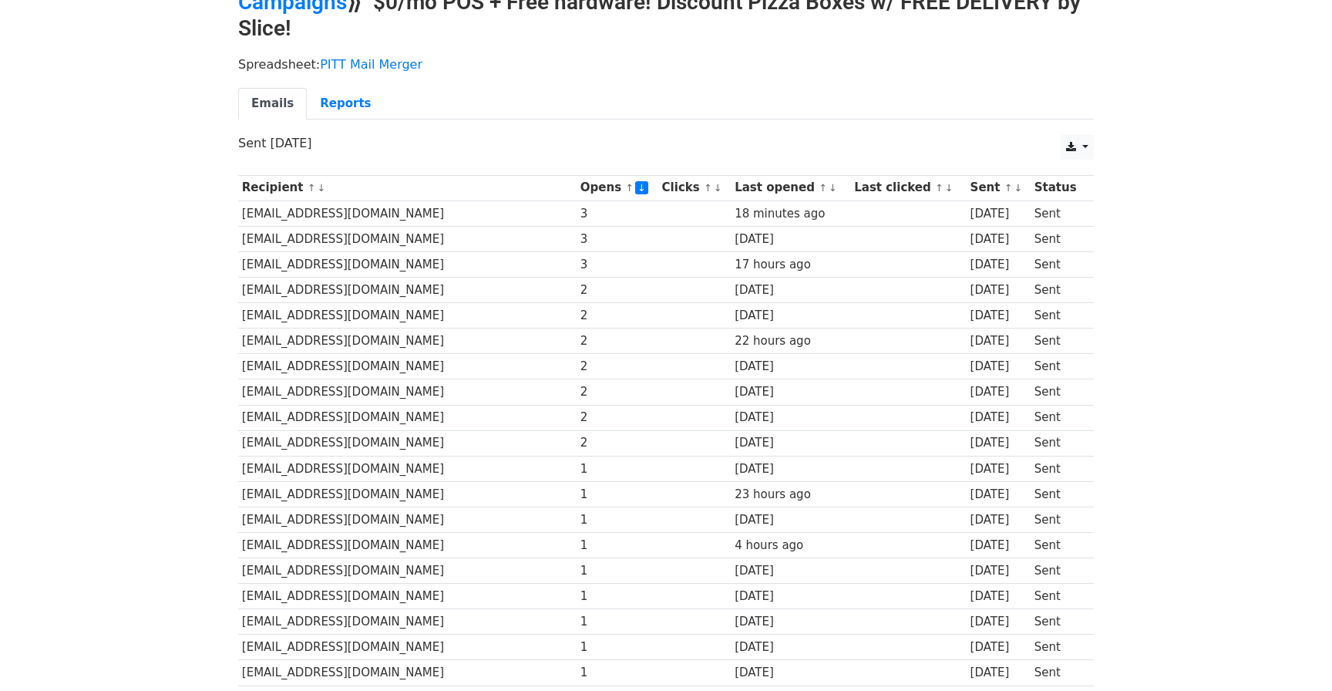
scroll to position [0, 0]
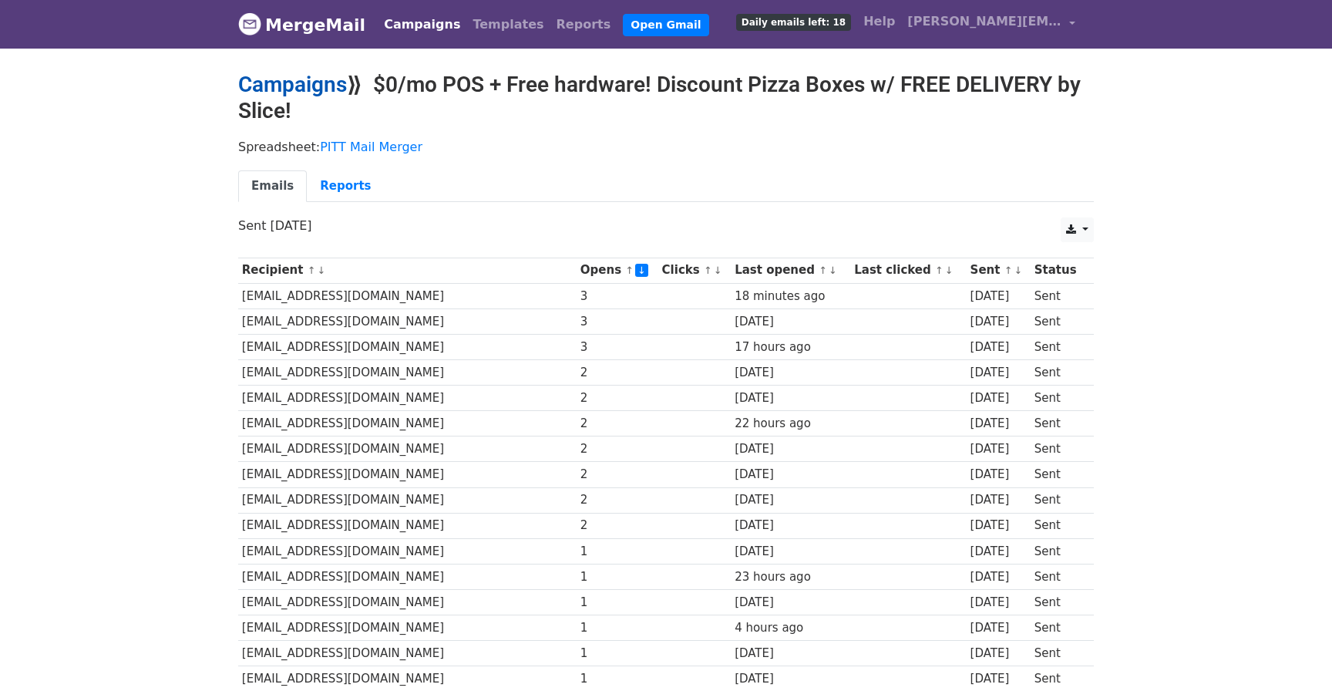
click at [310, 82] on link "Campaigns" at bounding box center [292, 84] width 109 height 25
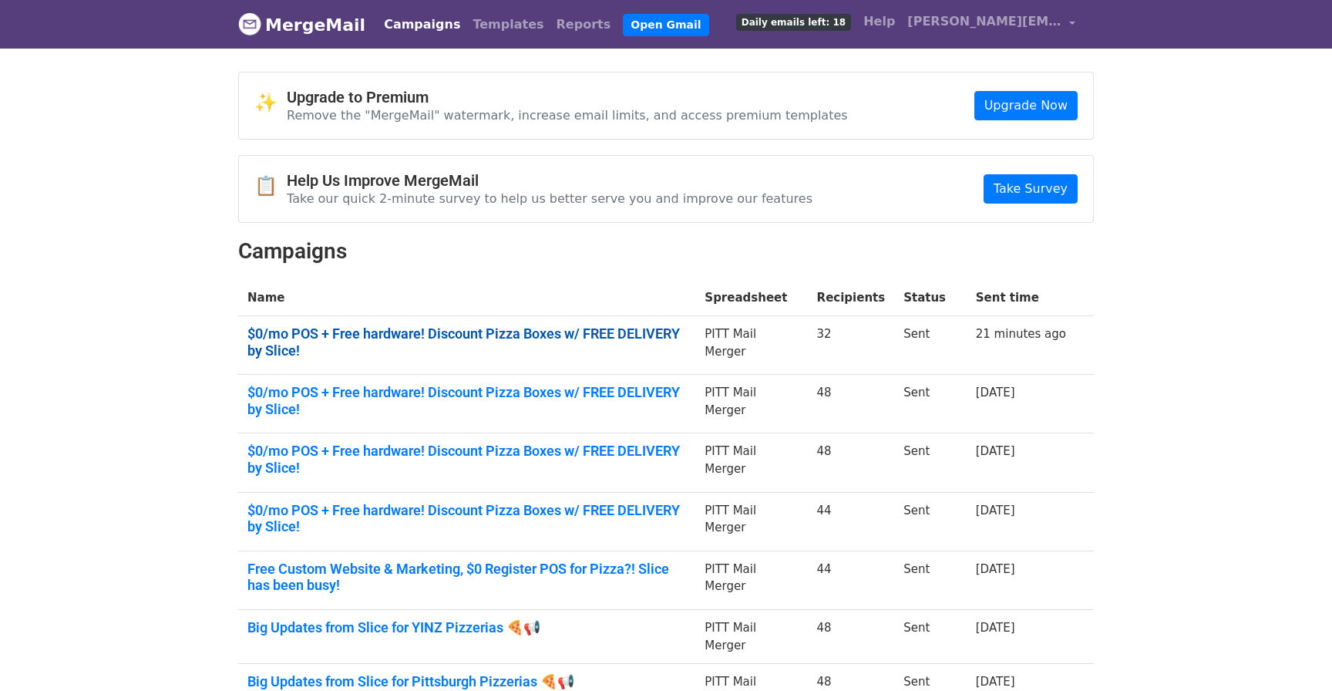
click at [587, 327] on link "$0/mo POS + Free hardware! Discount Pizza Boxes w/ FREE DELIVERY by Slice!" at bounding box center [466, 341] width 439 height 33
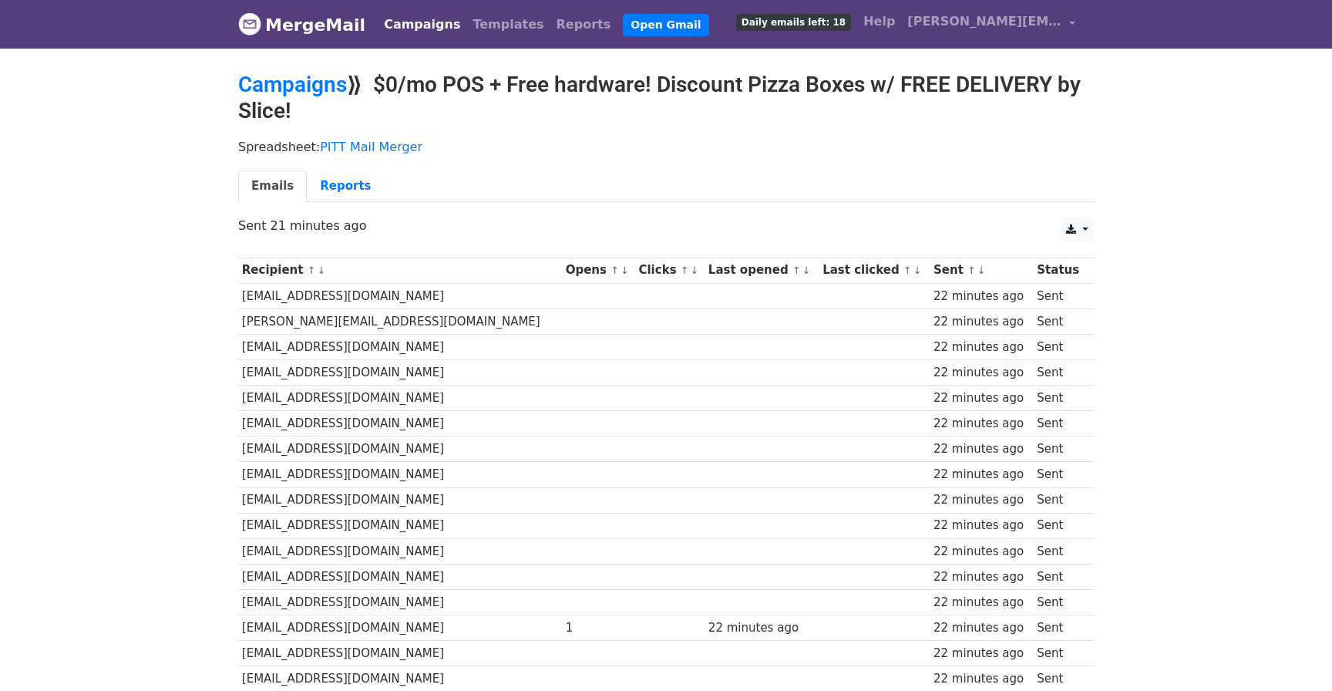
click at [620, 271] on link "↓" at bounding box center [624, 270] width 8 height 12
